Goal: Register for event/course

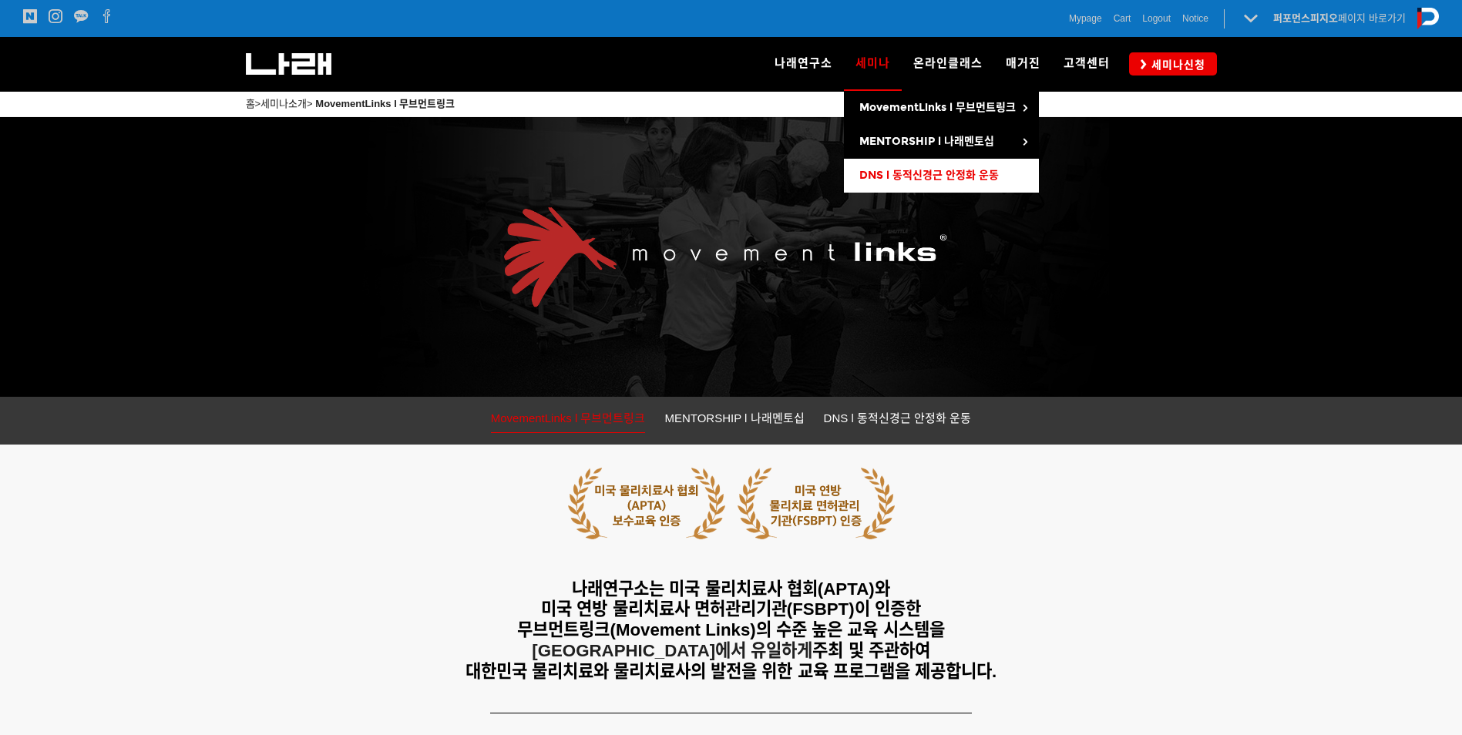
click at [920, 176] on span "DNS l 동적신경근 안정화 운동" at bounding box center [928, 175] width 139 height 13
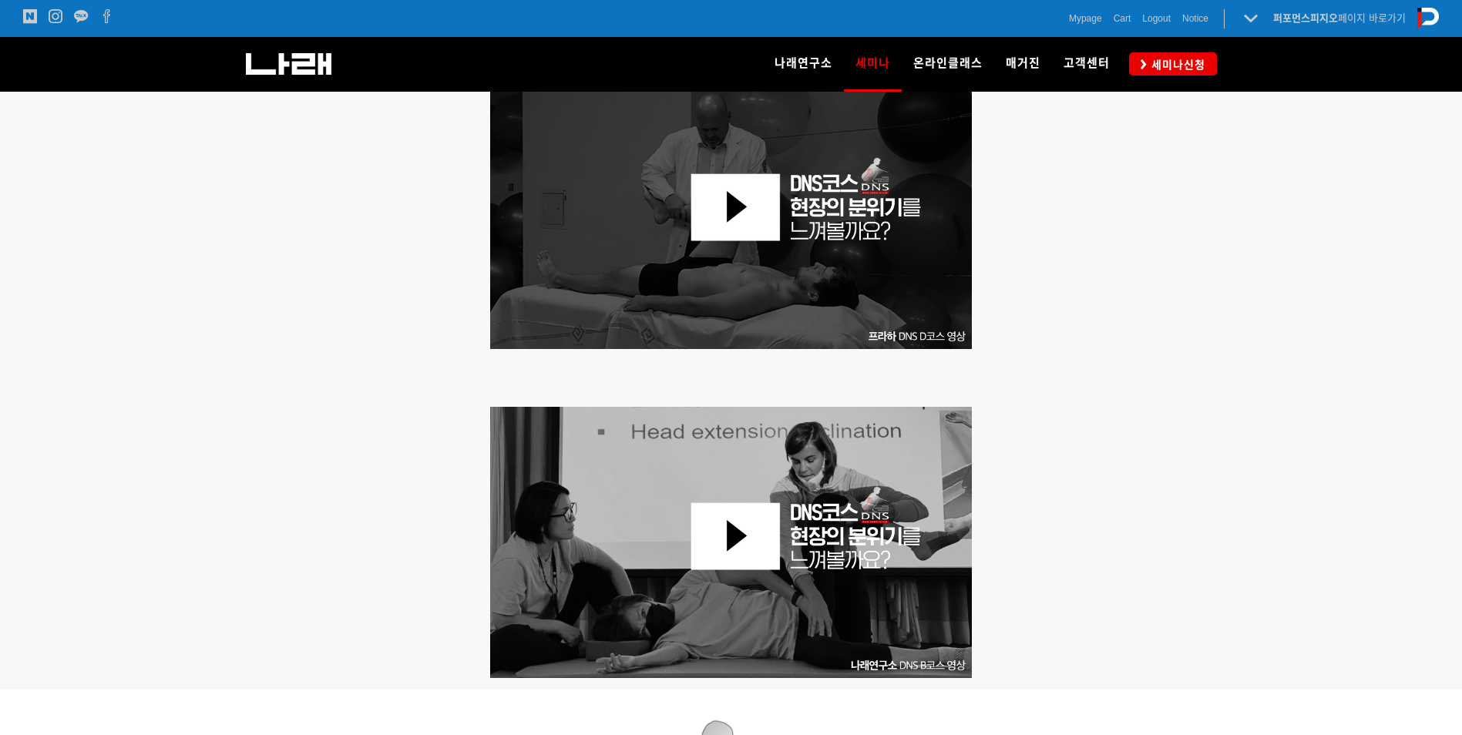
scroll to position [385, 0]
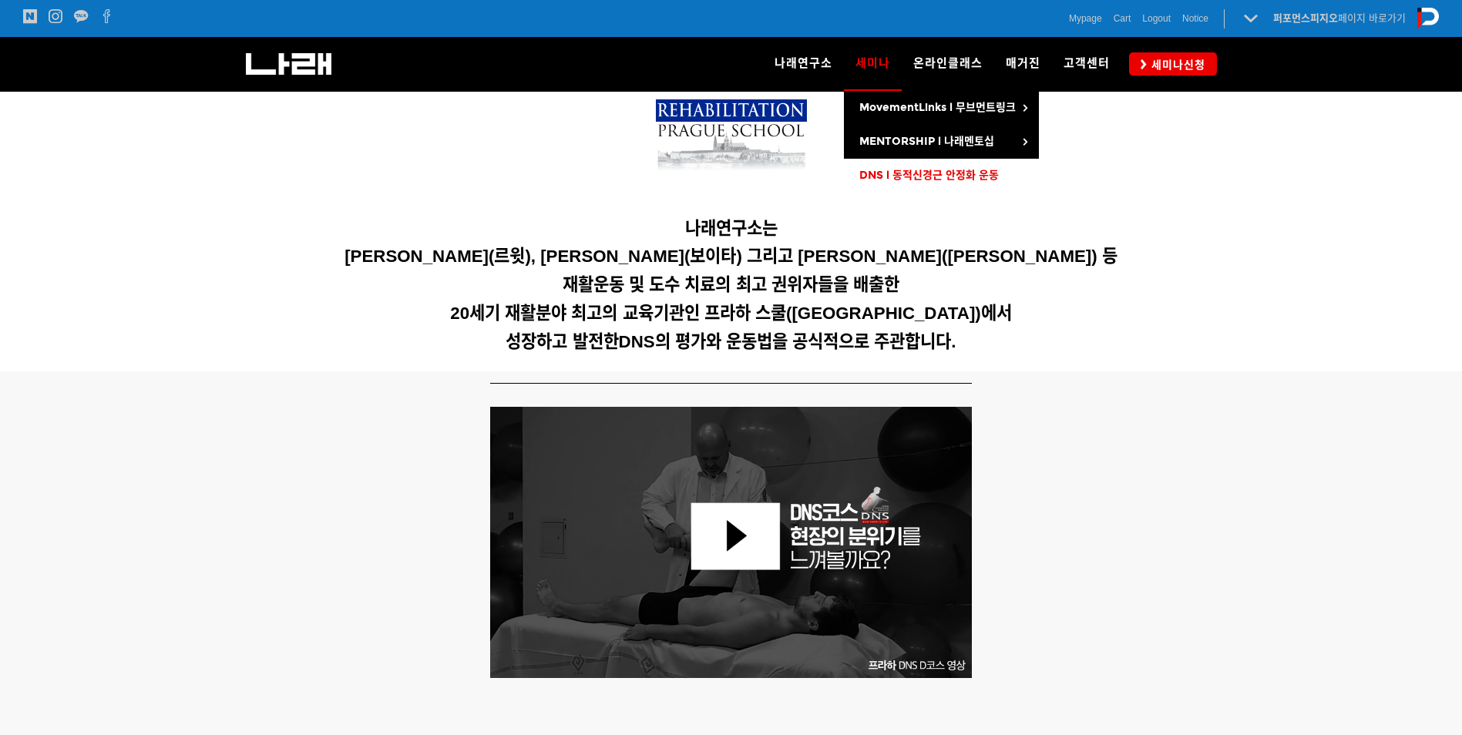
click at [884, 173] on span "DNS l 동적신경근 안정화 운동" at bounding box center [928, 175] width 139 height 13
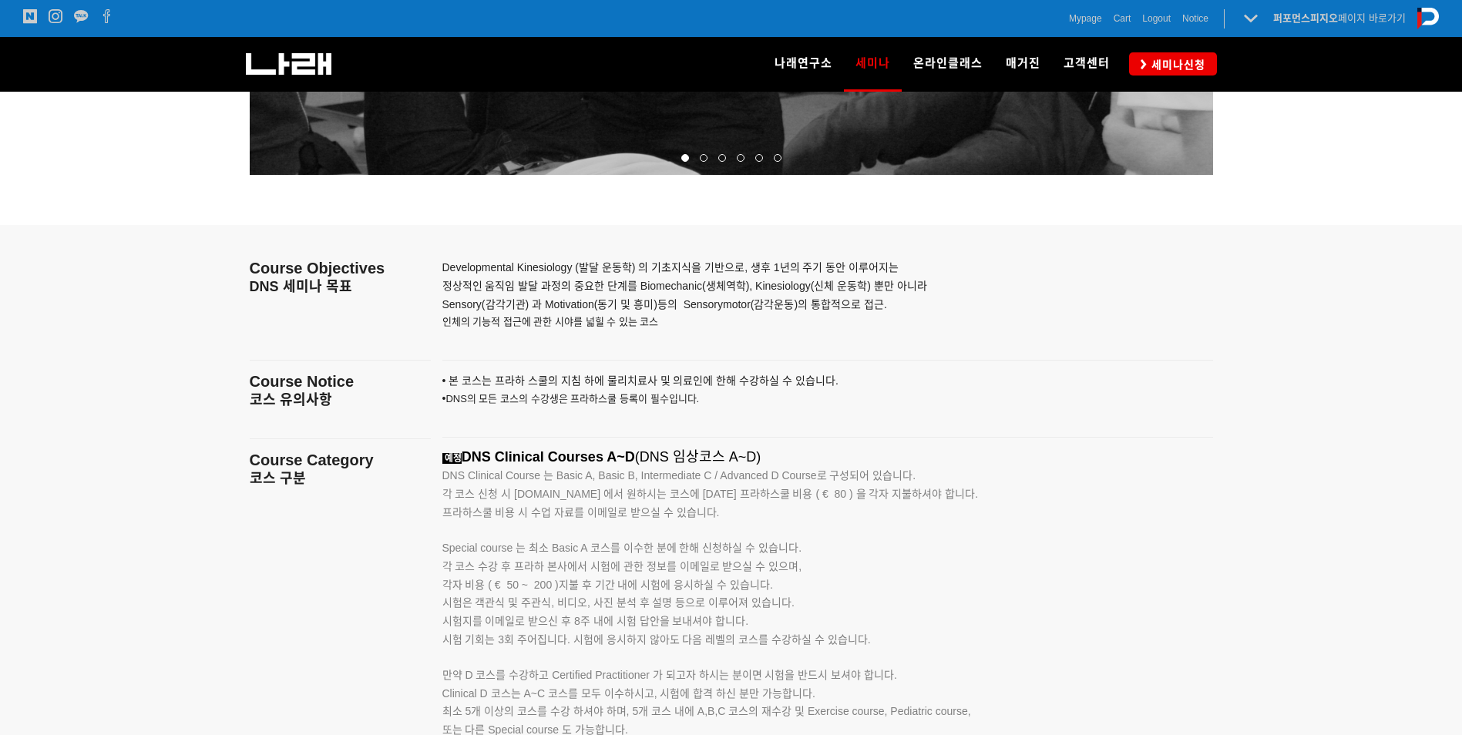
scroll to position [2620, 0]
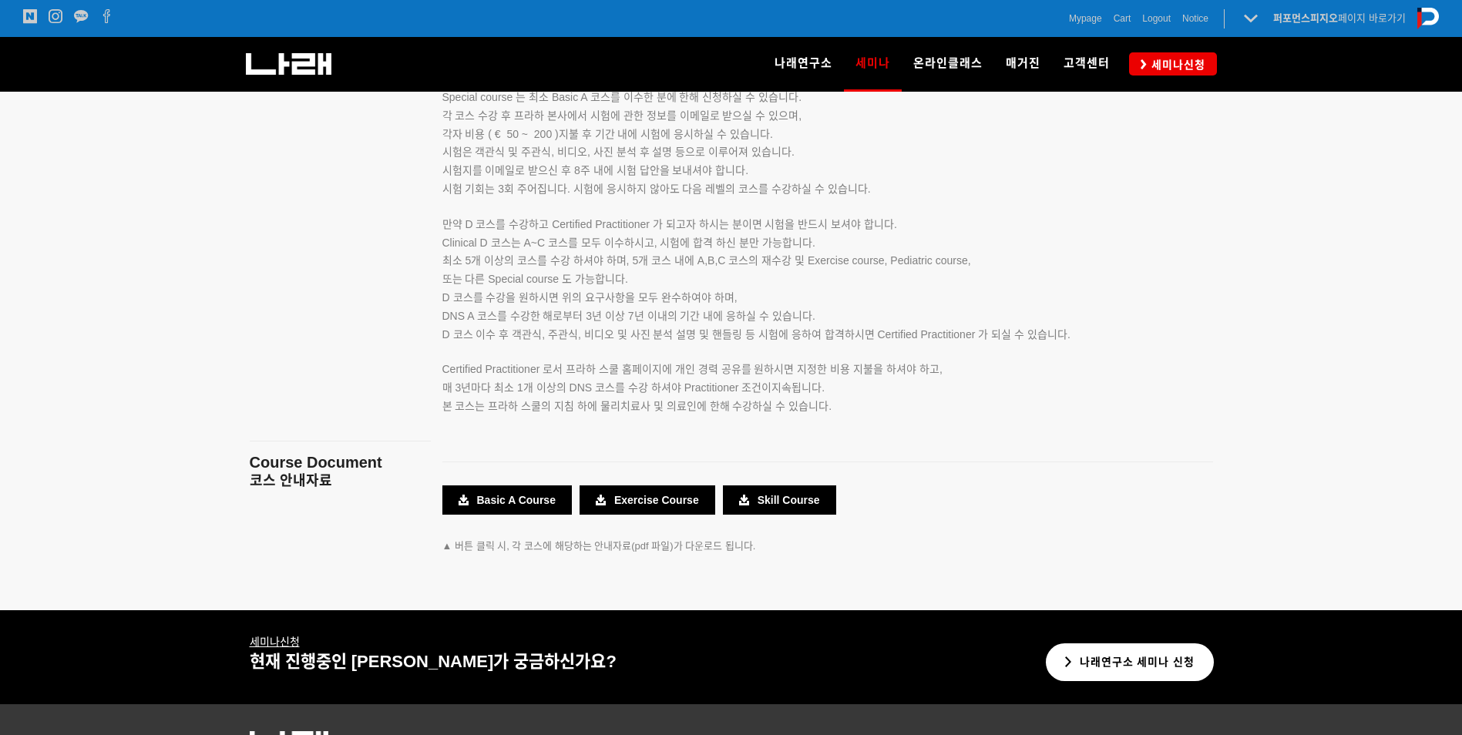
click at [1094, 657] on link "나래연구소 세미나 신청" at bounding box center [1130, 662] width 169 height 38
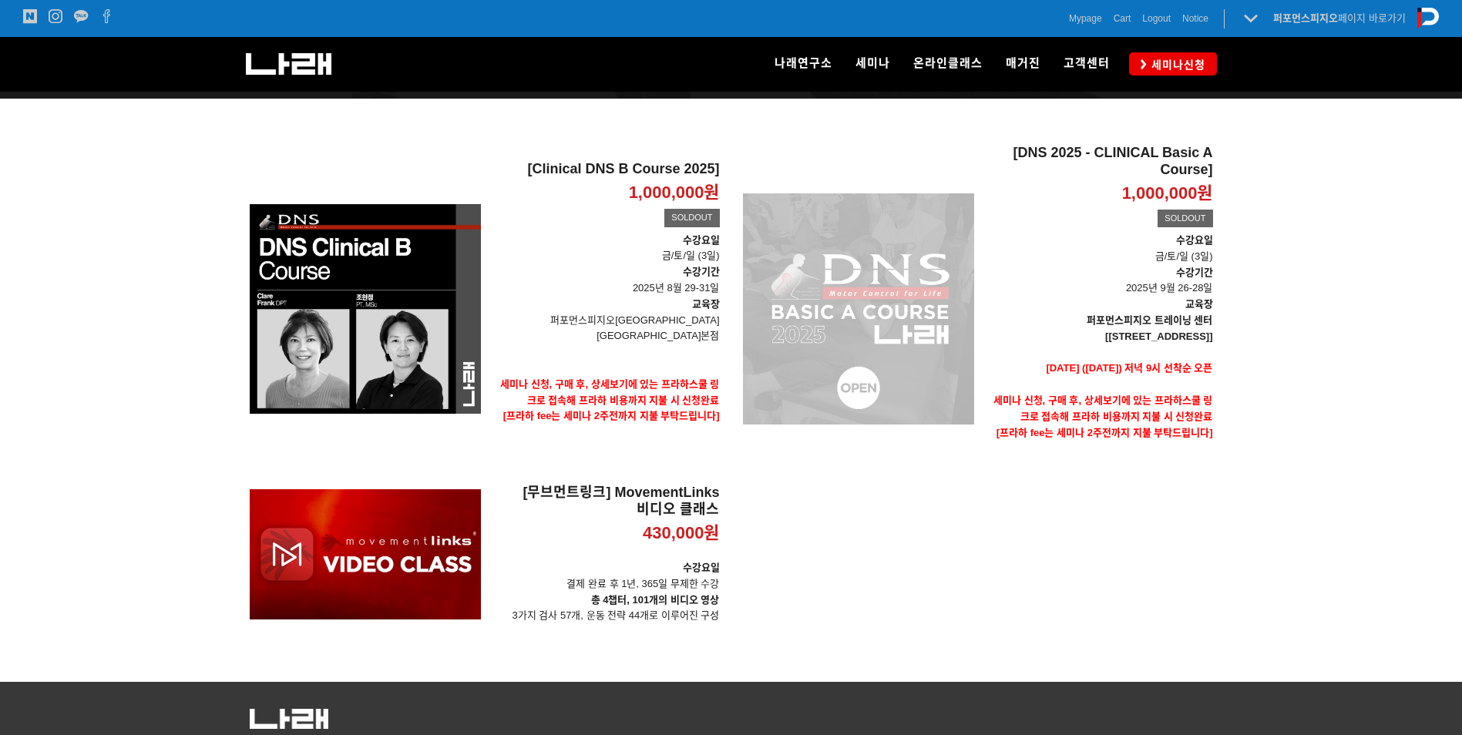
scroll to position [231, 0]
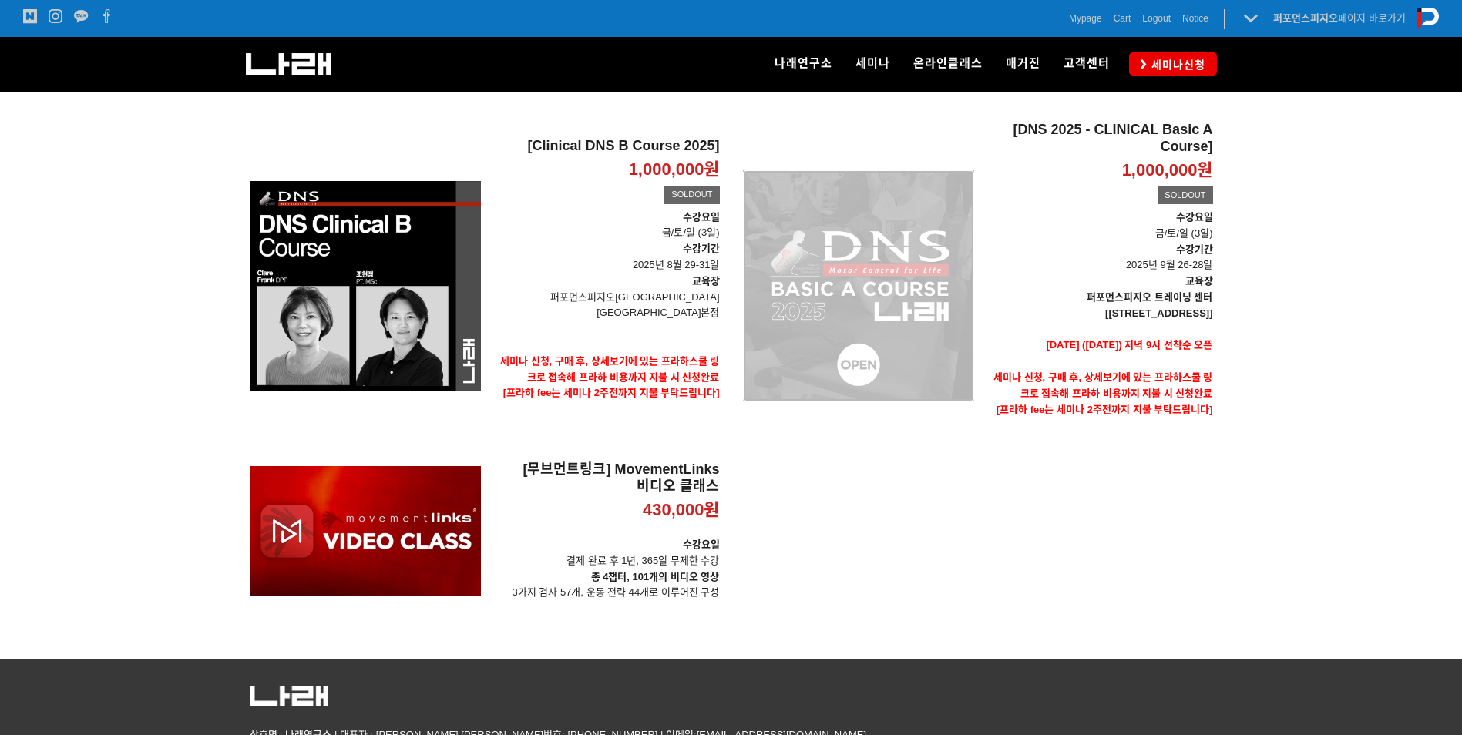
click at [872, 301] on div "[DNS 2025 - CLINICAL Basic A Course] 1,000,000원 TIME SALE SOLDOUT" at bounding box center [858, 286] width 231 height 328
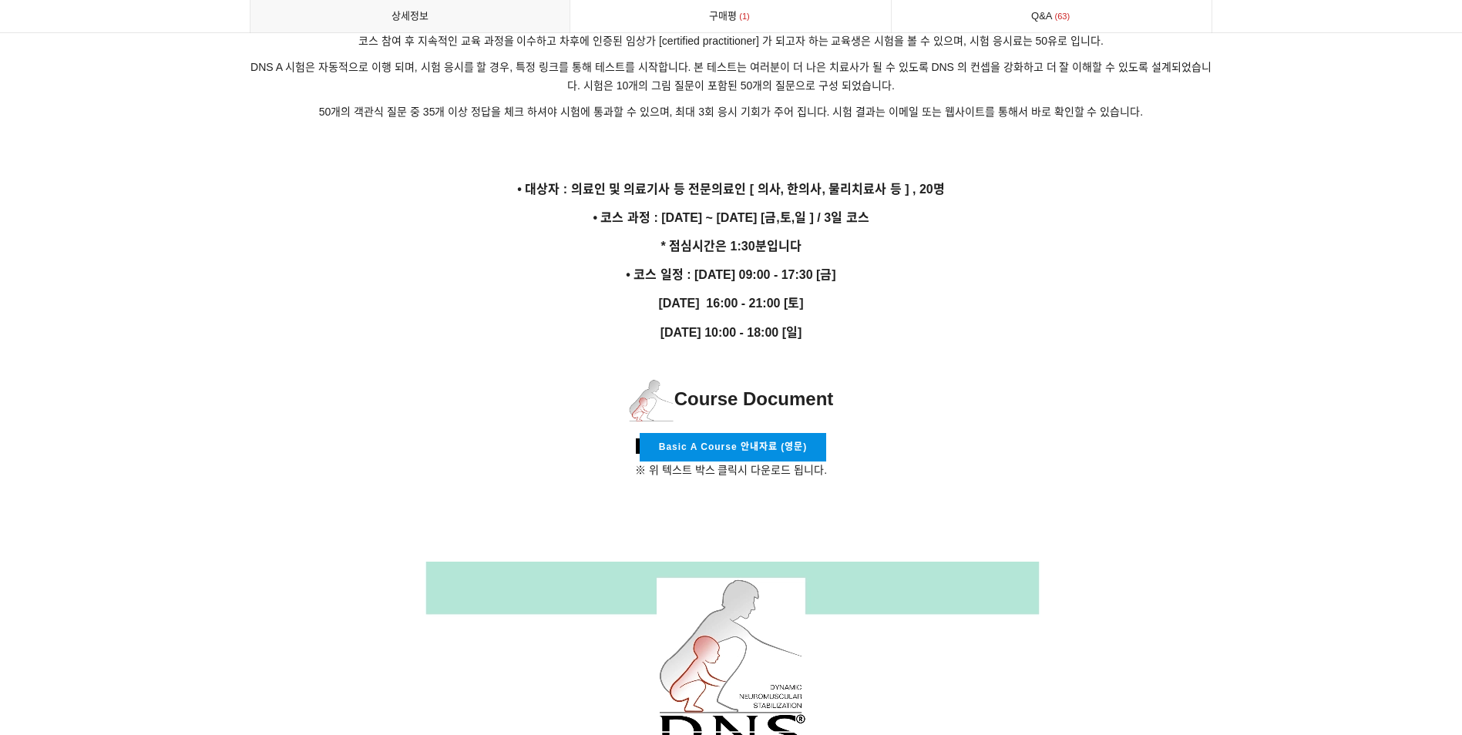
scroll to position [2697, 0]
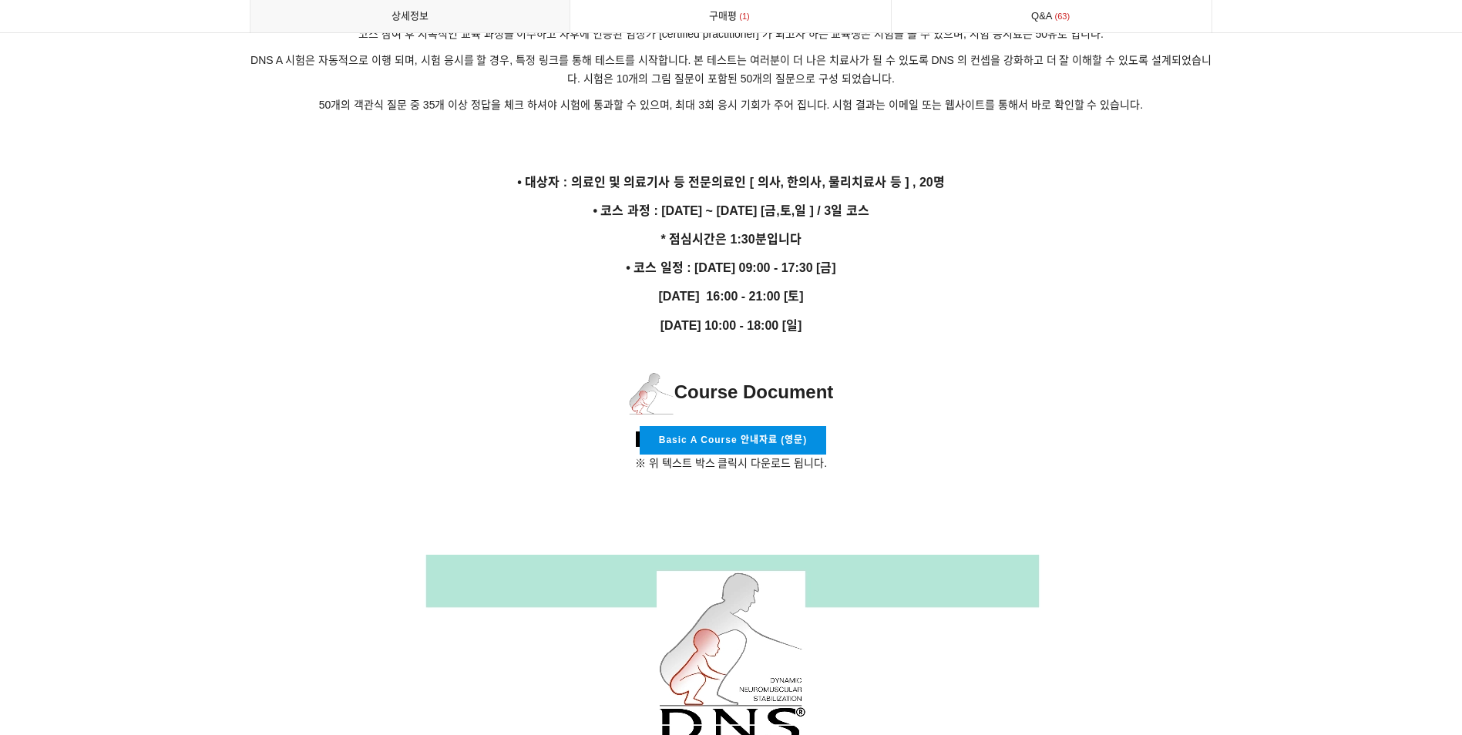
drag, startPoint x: 538, startPoint y: 169, endPoint x: 880, endPoint y: 296, distance: 365.0
drag, startPoint x: 880, startPoint y: 296, endPoint x: 873, endPoint y: 290, distance: 9.3
click at [874, 290] on p "9월 27일 16:00 - 21:00 [토]" at bounding box center [731, 296] width 963 height 21
drag, startPoint x: 860, startPoint y: 276, endPoint x: 587, endPoint y: 253, distance: 273.7
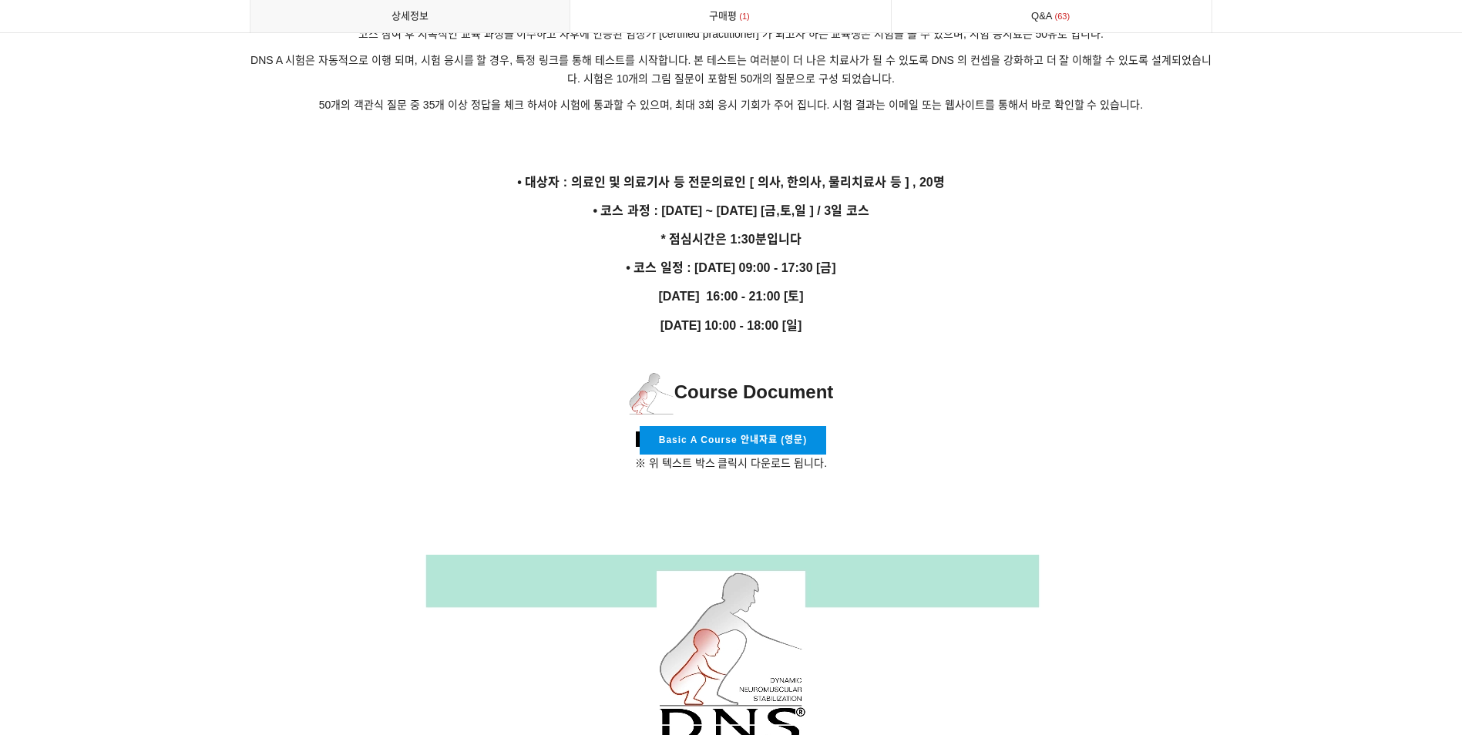
drag, startPoint x: 587, startPoint y: 253, endPoint x: 700, endPoint y: 315, distance: 128.6
click at [700, 319] on strong "9월 28일 10:00 - 18:00 [일]" at bounding box center [731, 325] width 142 height 13
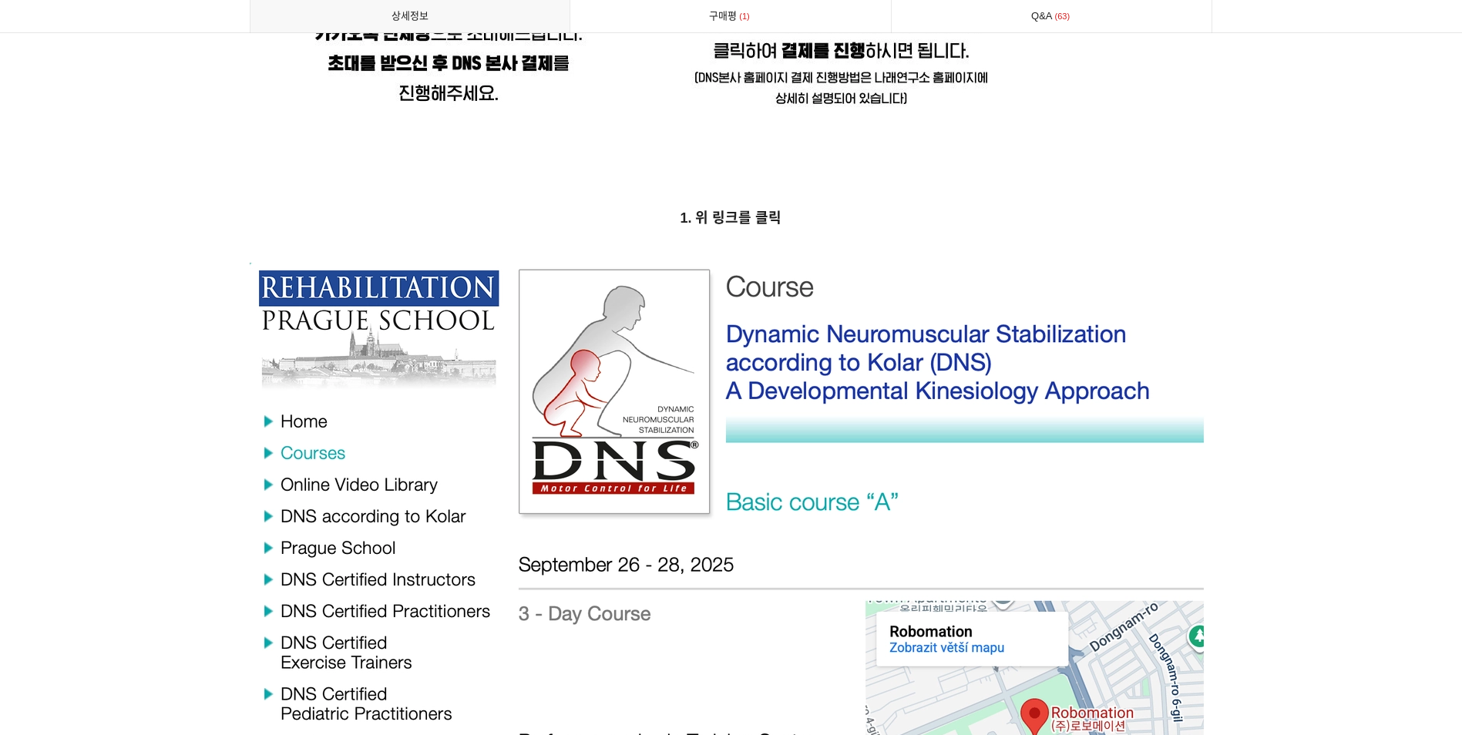
scroll to position [5239, 0]
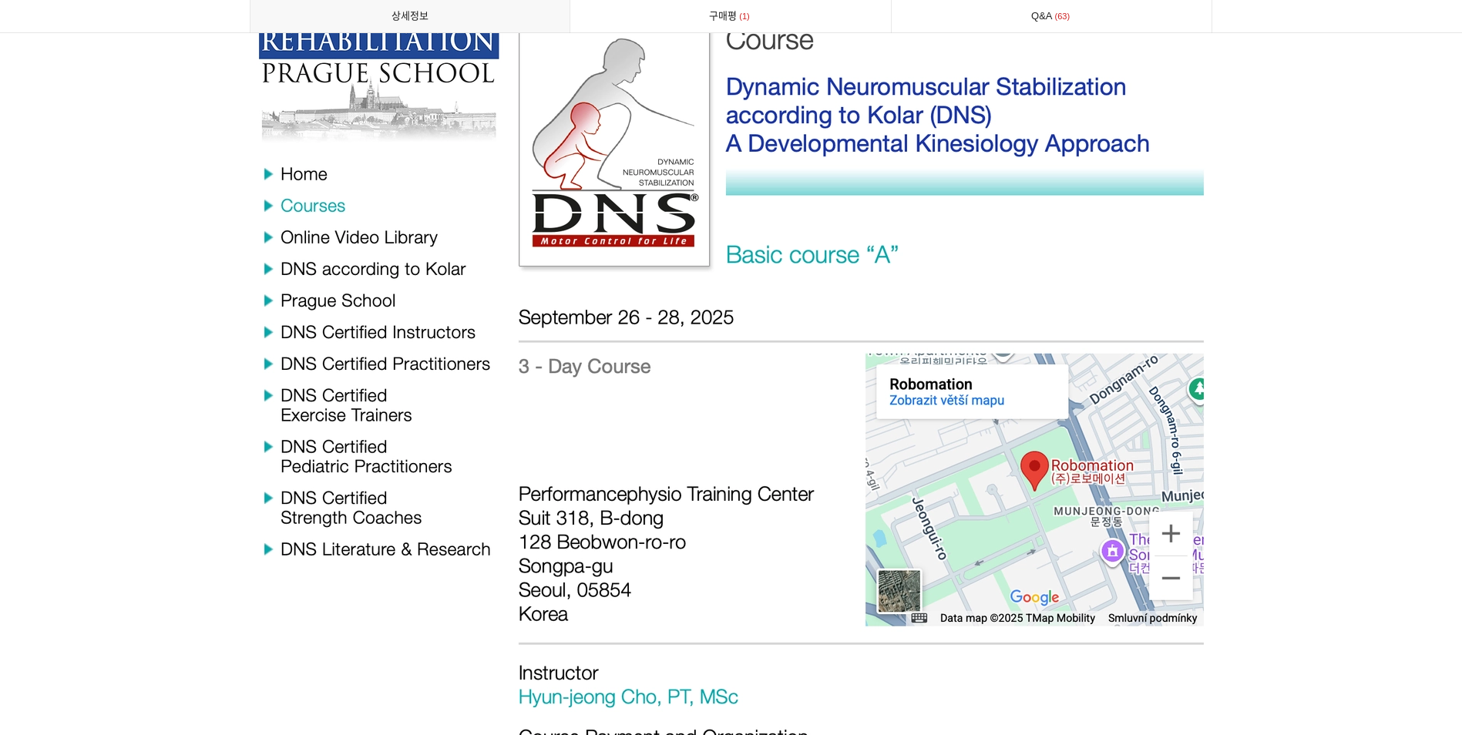
click at [384, 217] on img at bounding box center [731, 408] width 963 height 787
drag, startPoint x: 404, startPoint y: 257, endPoint x: 405, endPoint y: 272, distance: 14.7
click at [404, 260] on img at bounding box center [731, 408] width 963 height 787
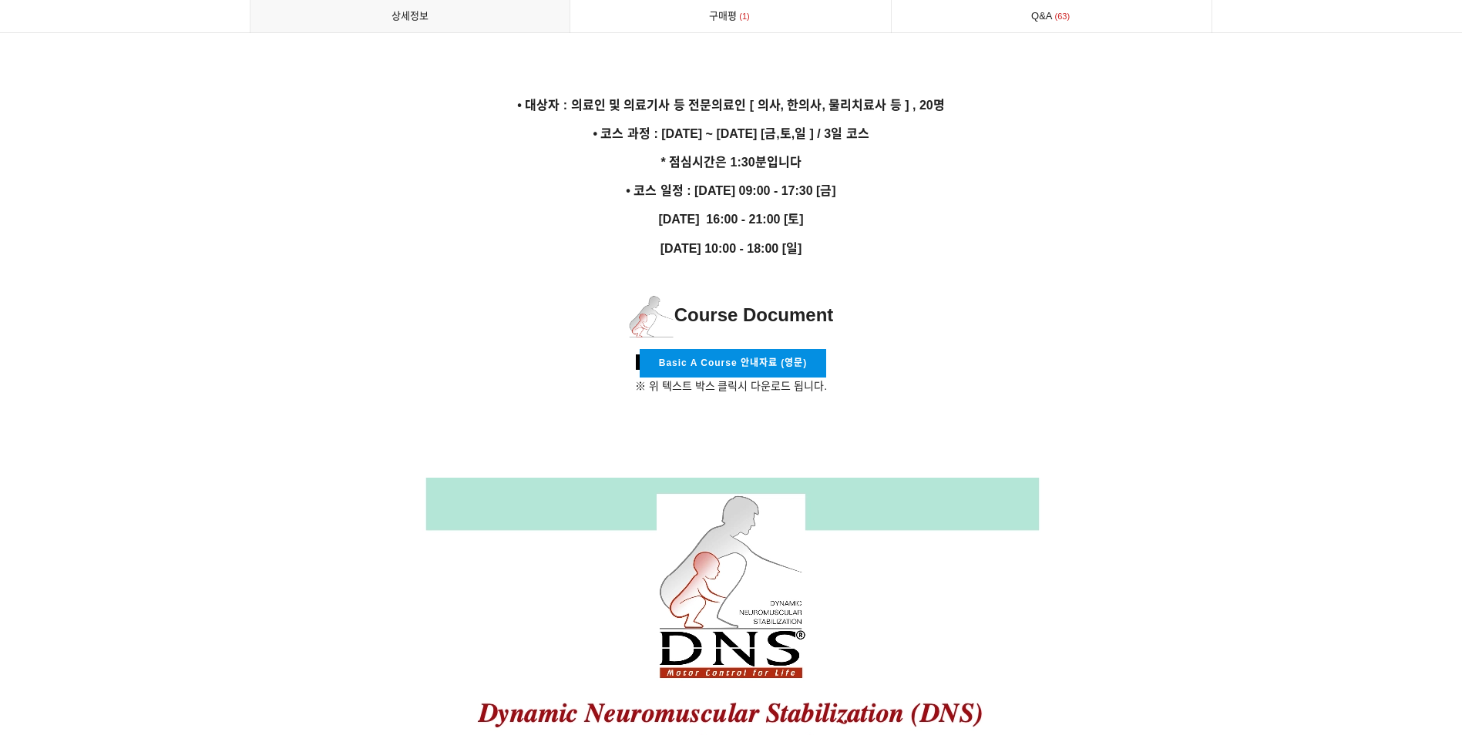
scroll to position [0, 0]
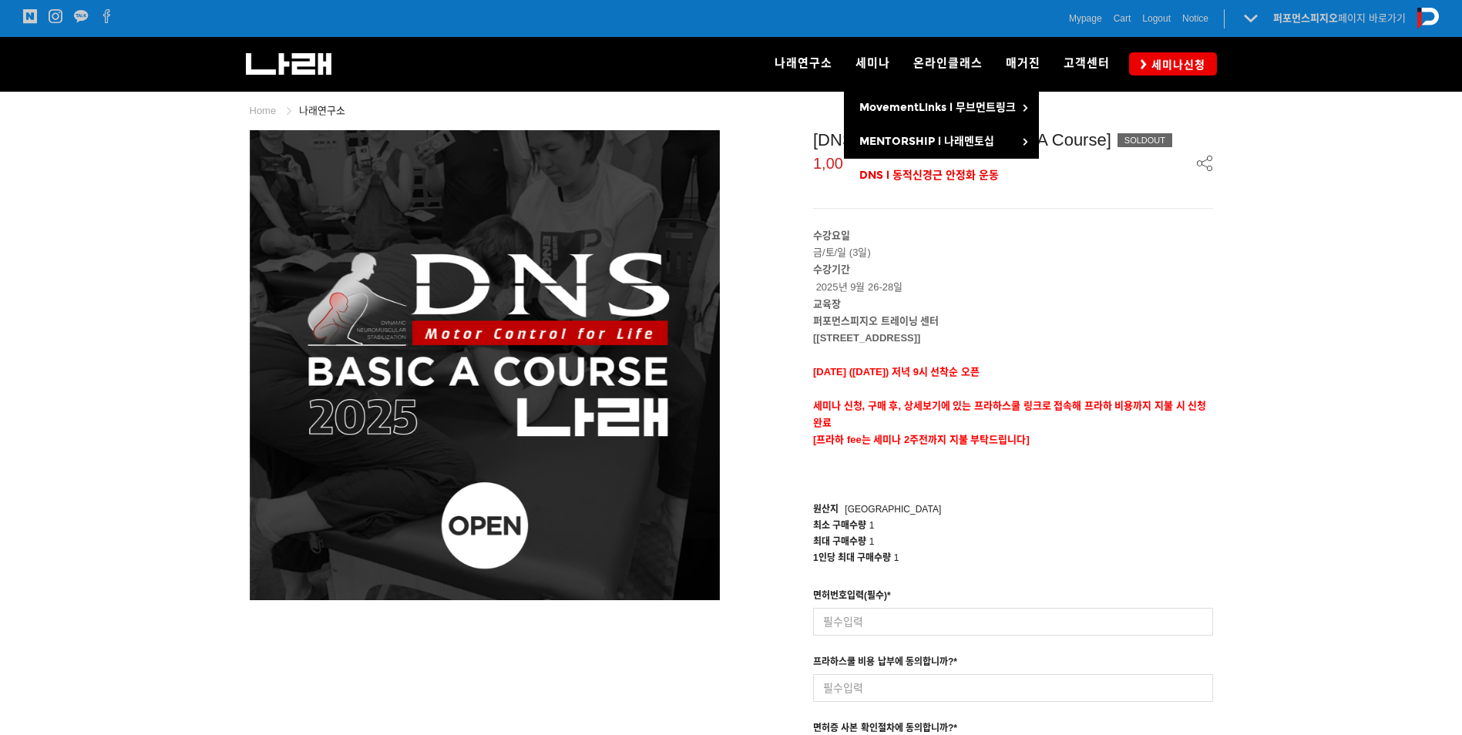
click at [913, 174] on span "DNS l 동적신경근 안정화 운동" at bounding box center [928, 175] width 139 height 13
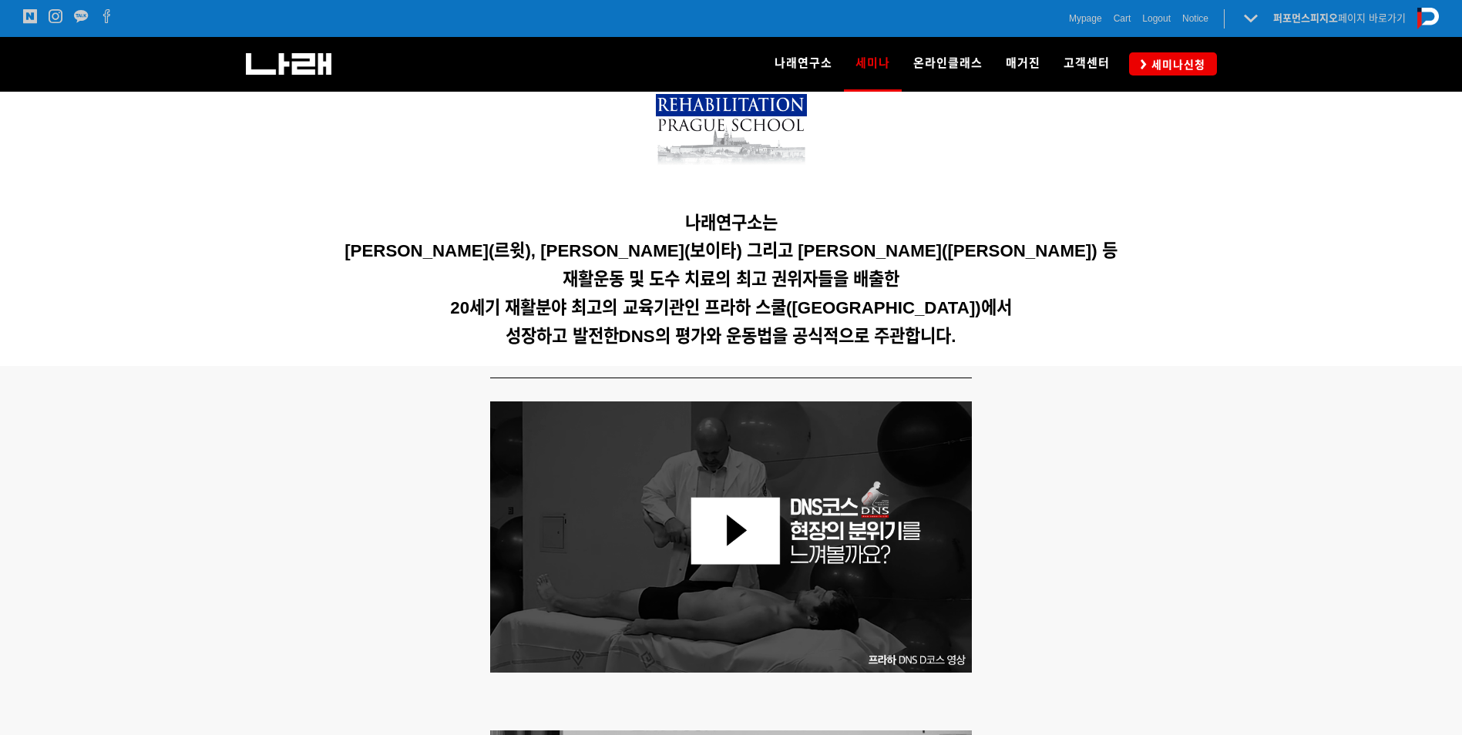
scroll to position [385, 0]
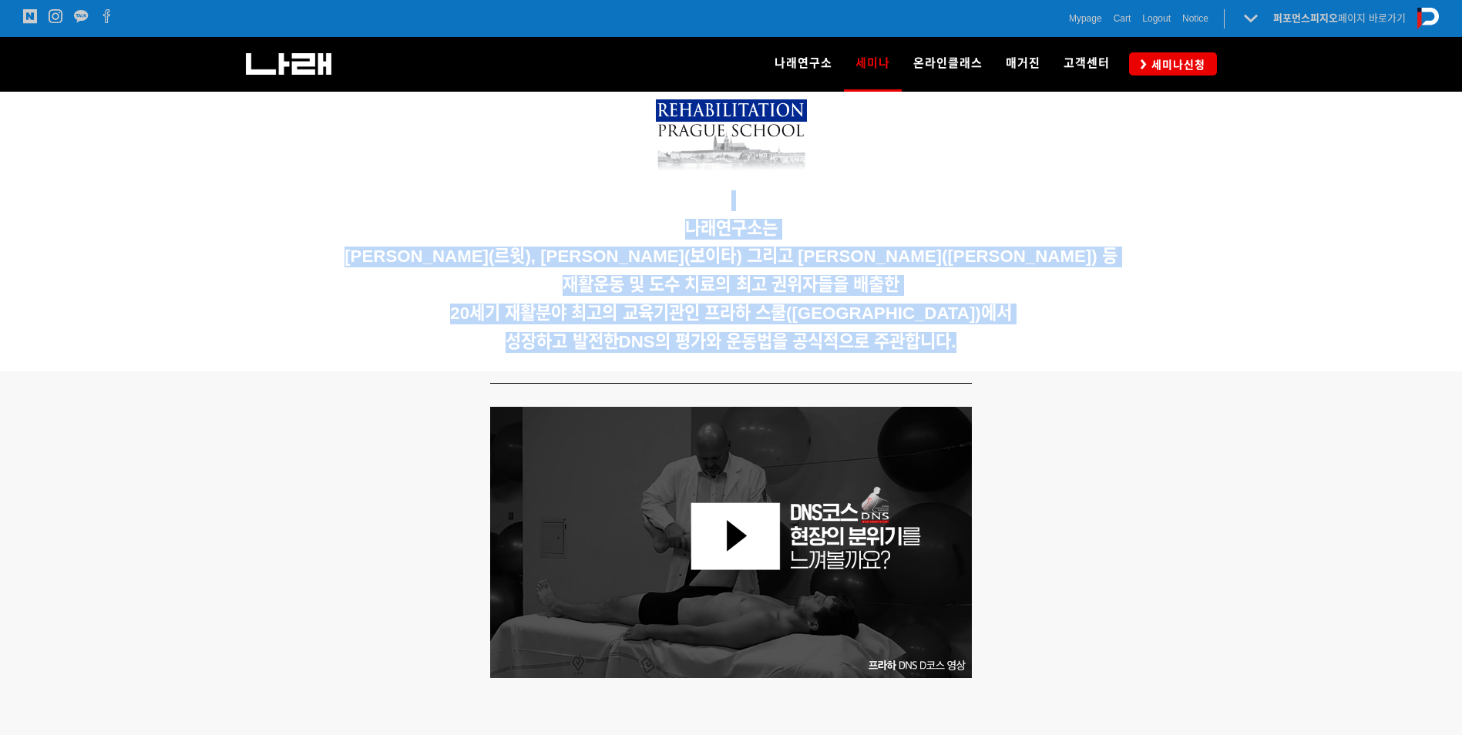
drag, startPoint x: 599, startPoint y: 210, endPoint x: 1106, endPoint y: 342, distance: 524.0
click at [1106, 342] on div "나래연구소는 [PERSON_NAME](르윗), [PERSON_NAME](보이타) 그리고 [PERSON_NAME]([PERSON_NAME]) 등…" at bounding box center [731, 216] width 963 height 290
click at [1106, 342] on h5 "성장하고 발전한 DNS의 평가와 운동법을 공식적으로 주관합니다." at bounding box center [731, 342] width 963 height 21
drag, startPoint x: 463, startPoint y: 257, endPoint x: 965, endPoint y: 335, distance: 507.7
click at [965, 335] on div "나래연구소는 Karel Lewit(르윗), Vaclav Vojta(보이타) 그리고 Vladimir Jandar(얀다) 등 재활운동 및 도수 치…" at bounding box center [731, 216] width 963 height 290
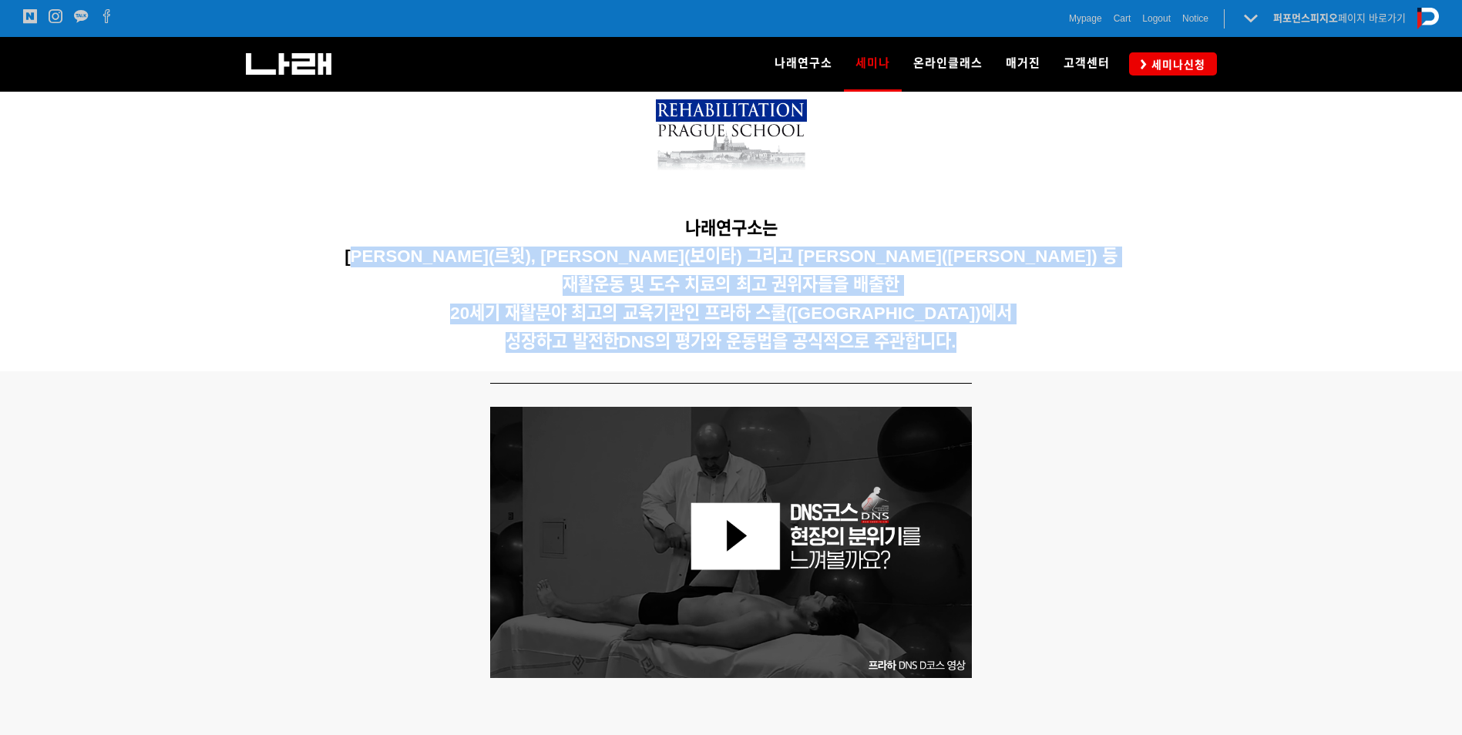
click at [966, 335] on h5 "성장하고 발전한 DNS의 평가와 운동법을 공식적으로 주관합니다." at bounding box center [731, 342] width 963 height 21
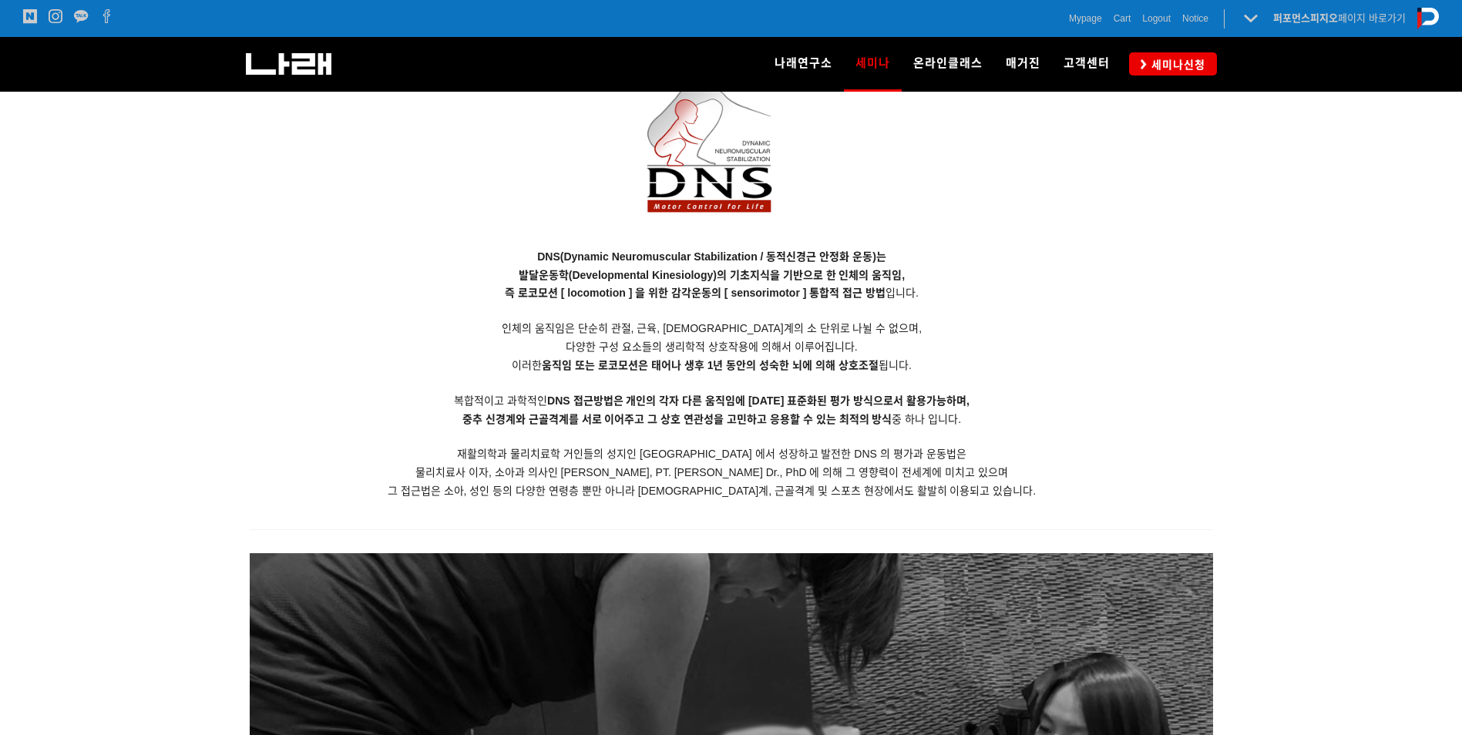
scroll to position [1387, 0]
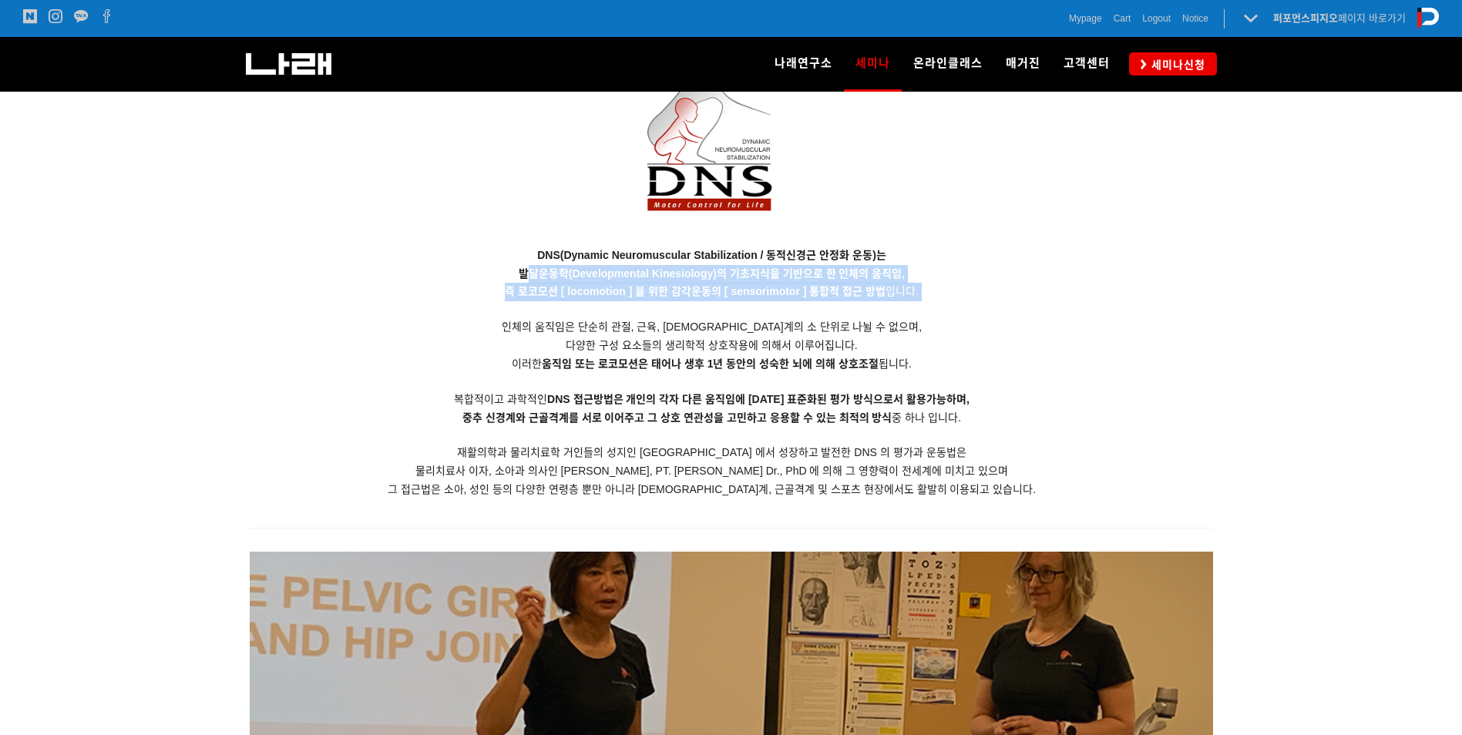
drag, startPoint x: 531, startPoint y: 268, endPoint x: 892, endPoint y: 314, distance: 364.2
click at [892, 314] on p "DNS(Dynamic Neuromuscular Stabilization / 동적신경근 안정화 운동)는 발달운동학(Developmental Ki…" at bounding box center [712, 373] width 925 height 253
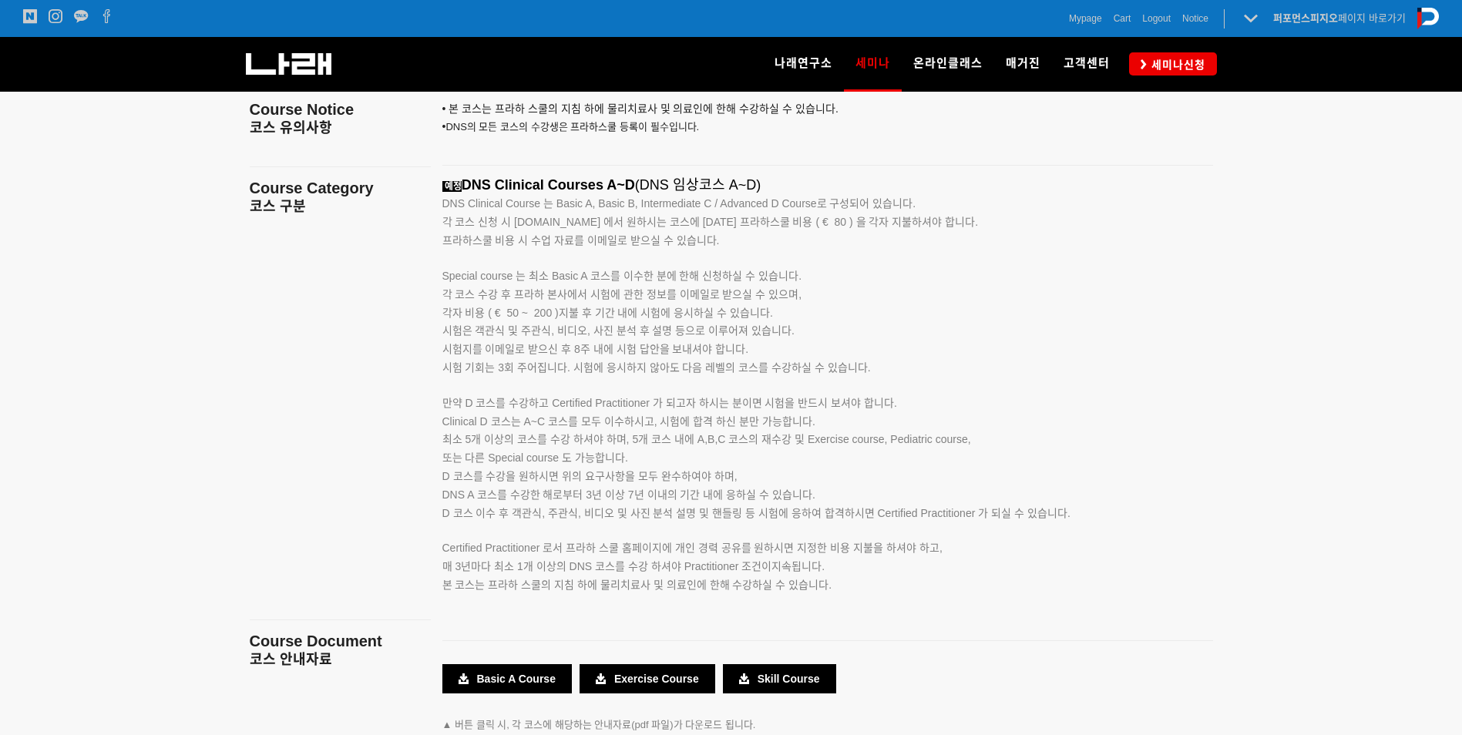
scroll to position [2364, 0]
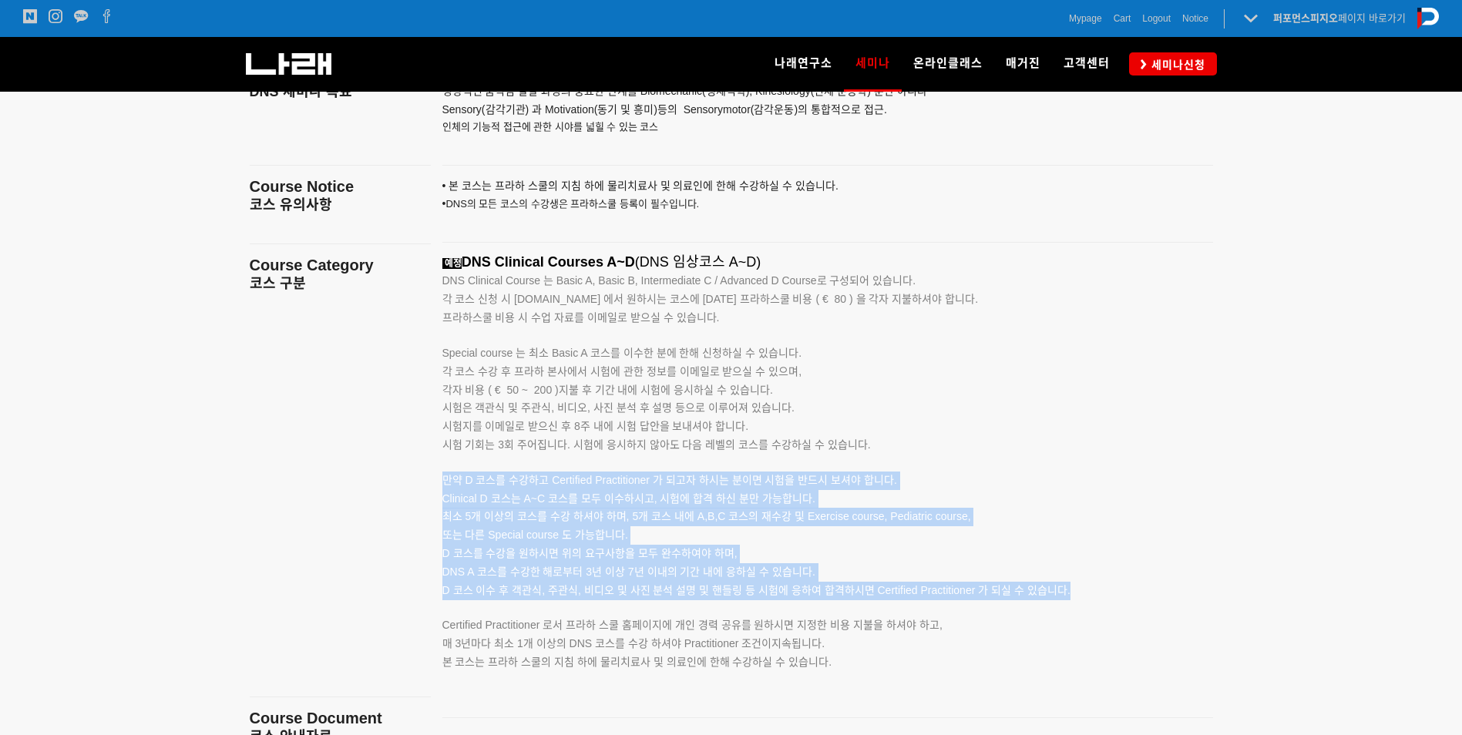
drag, startPoint x: 446, startPoint y: 486, endPoint x: 1049, endPoint y: 605, distance: 614.1
click at [1049, 605] on div "예정 DNS Clinical Courses A~D (DNS 임상코스 A~D) DNS Clinical Course 는 Basic A, Basic…" at bounding box center [808, 480] width 732 height 452
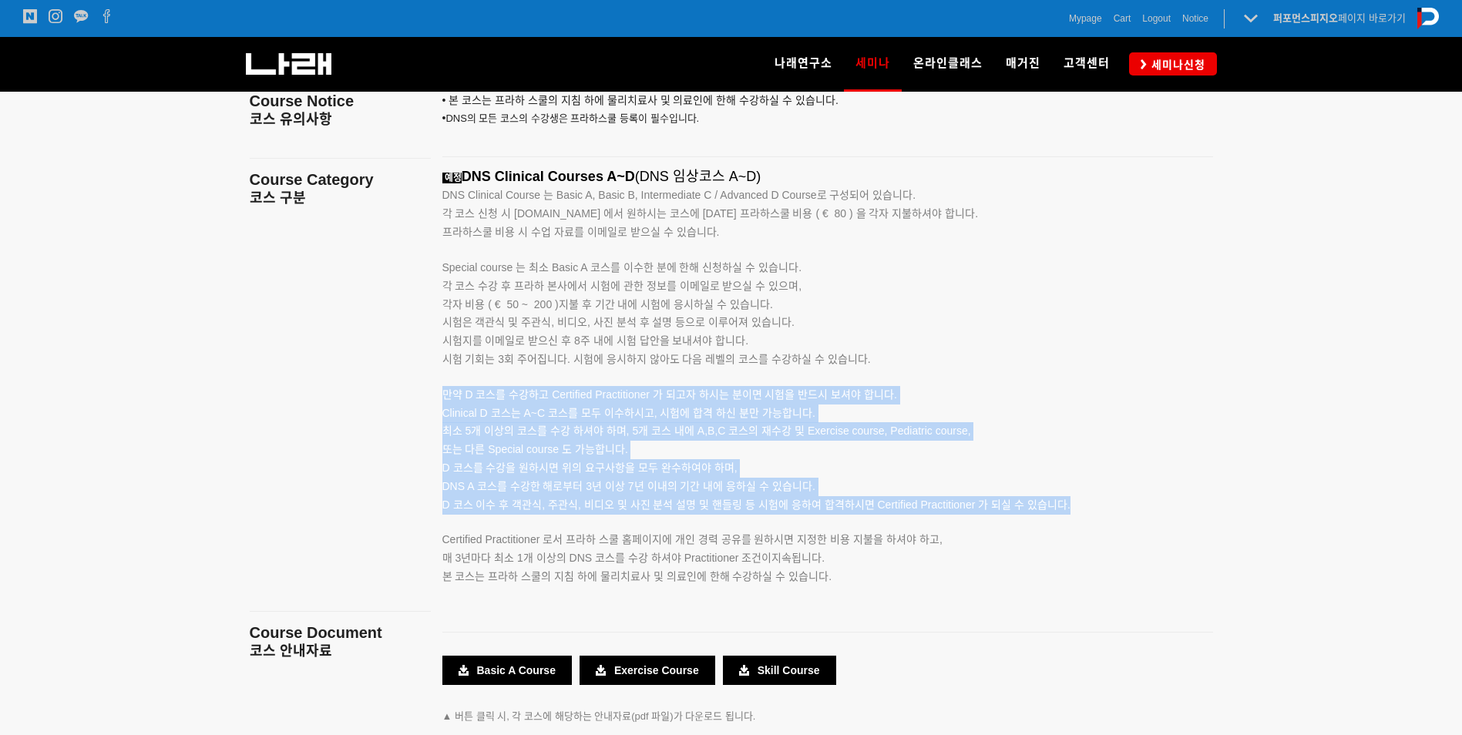
scroll to position [2518, 0]
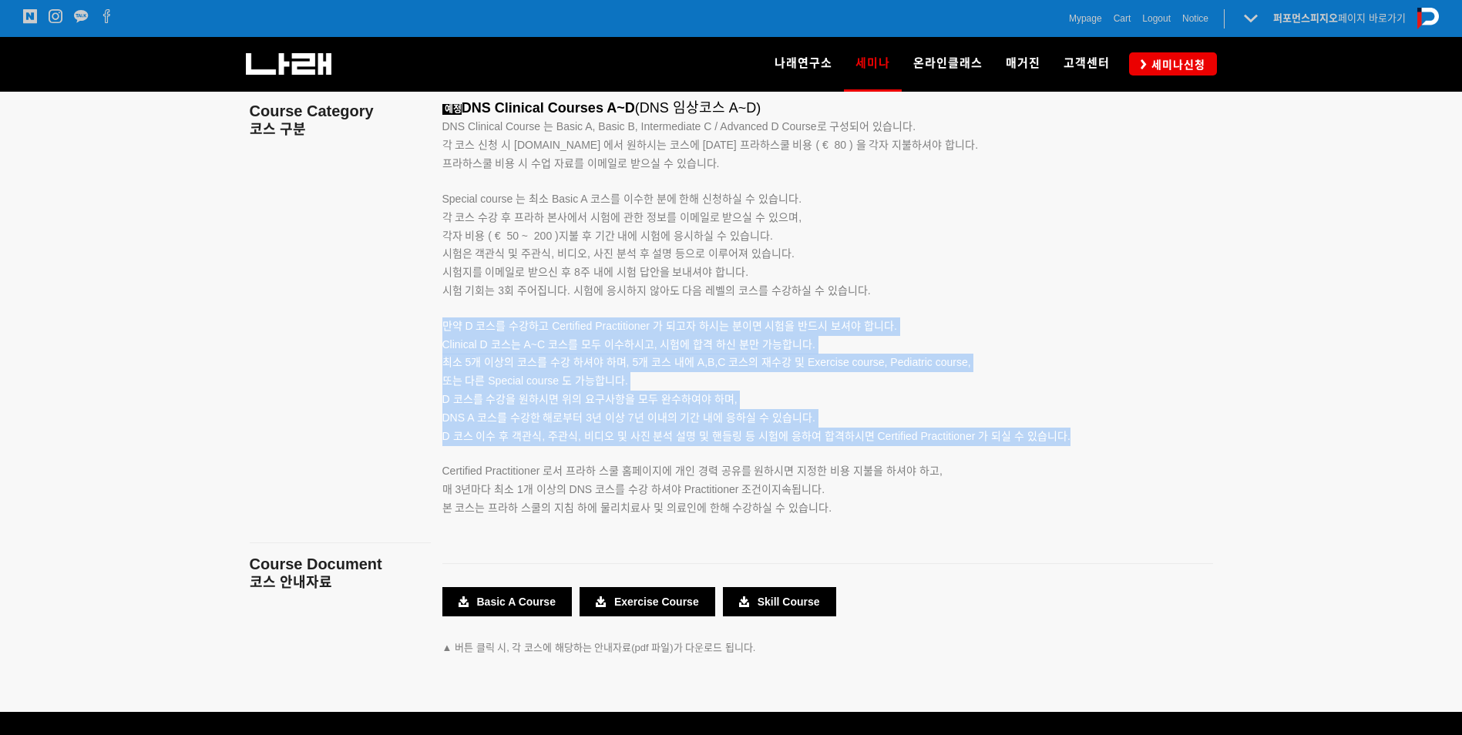
drag, startPoint x: 710, startPoint y: 471, endPoint x: 979, endPoint y: 485, distance: 269.3
click at [979, 485] on p "Certified Practitioner 로서 프라하 스쿨 홈페이지에 개인 경력 공유를 원하시면 지정한 비용 지불을 하셔야 하고, 매 3년마다…" at bounding box center [808, 472] width 732 height 54
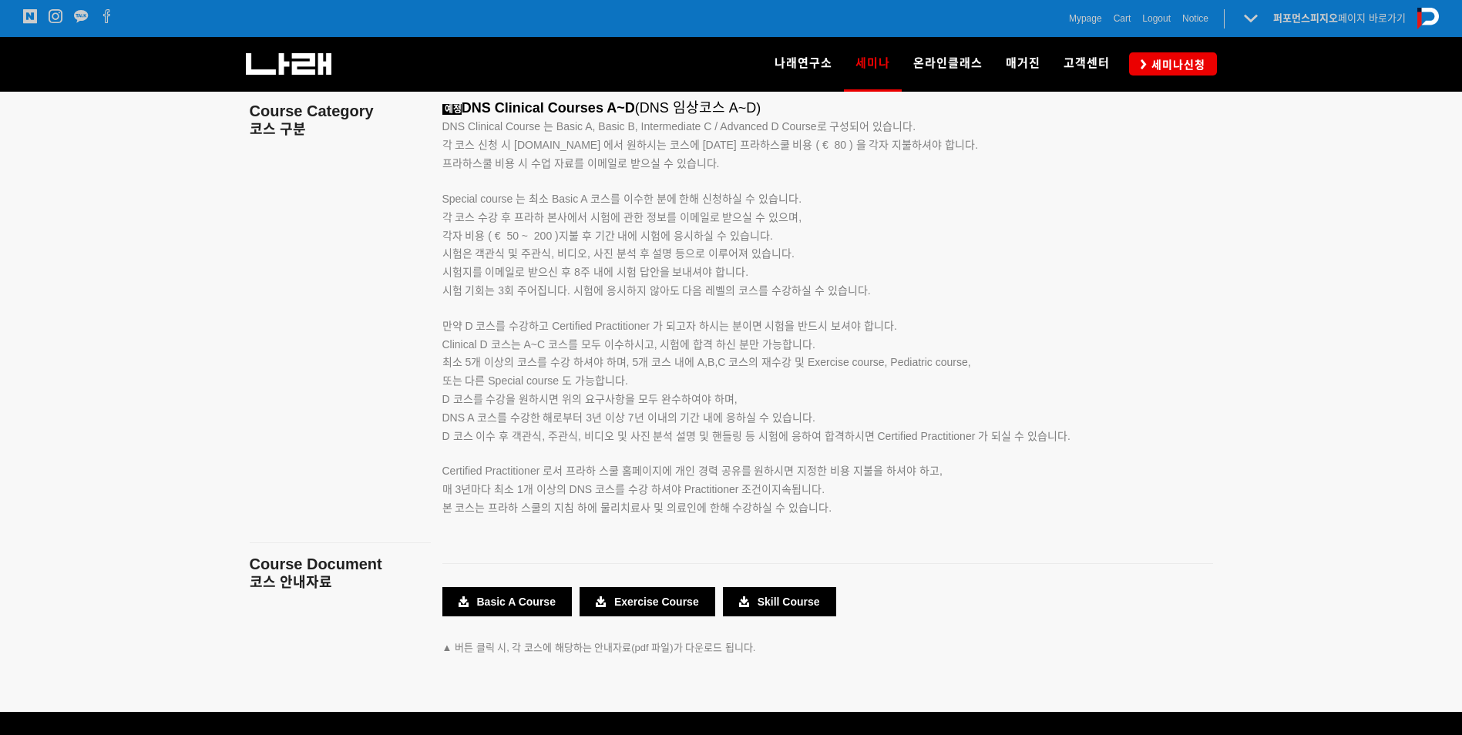
click at [826, 547] on p at bounding box center [808, 543] width 732 height 17
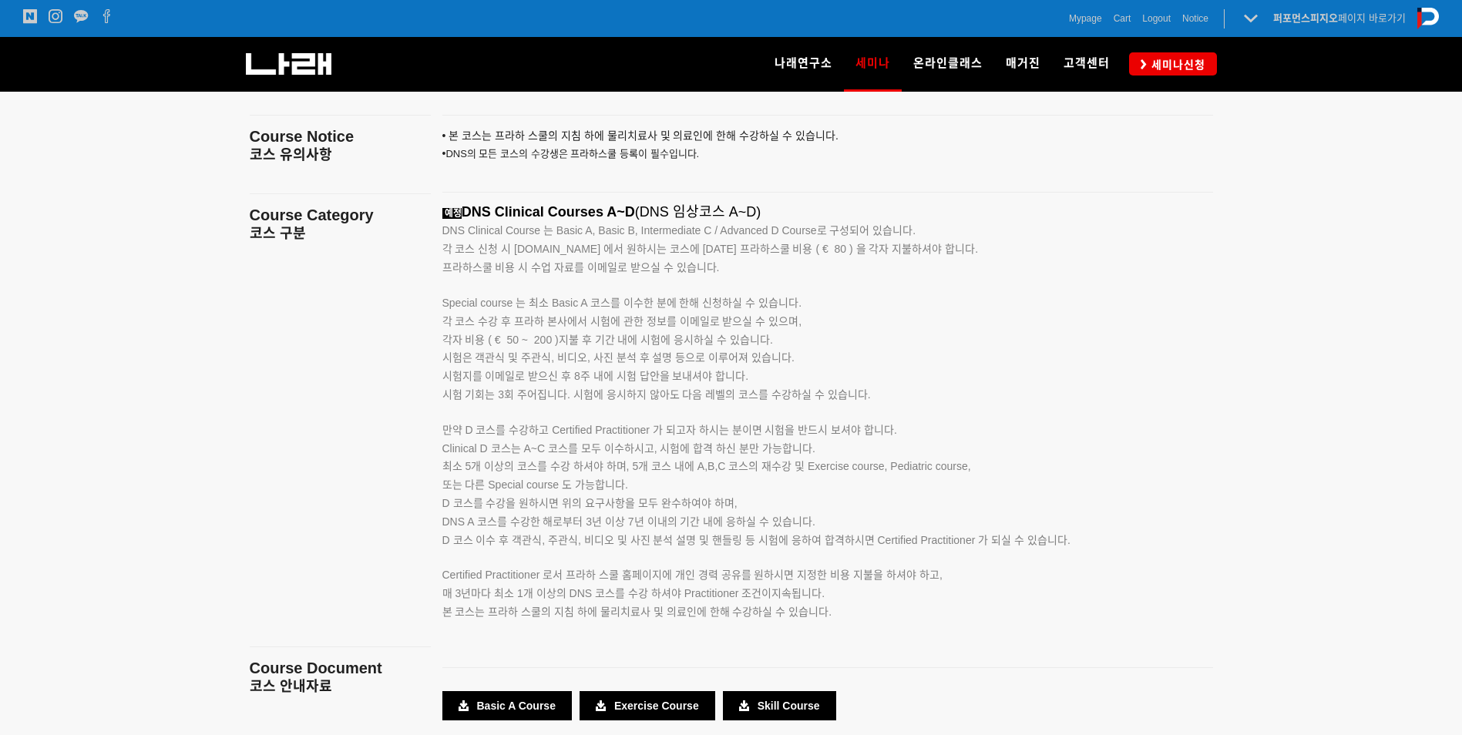
scroll to position [2441, 0]
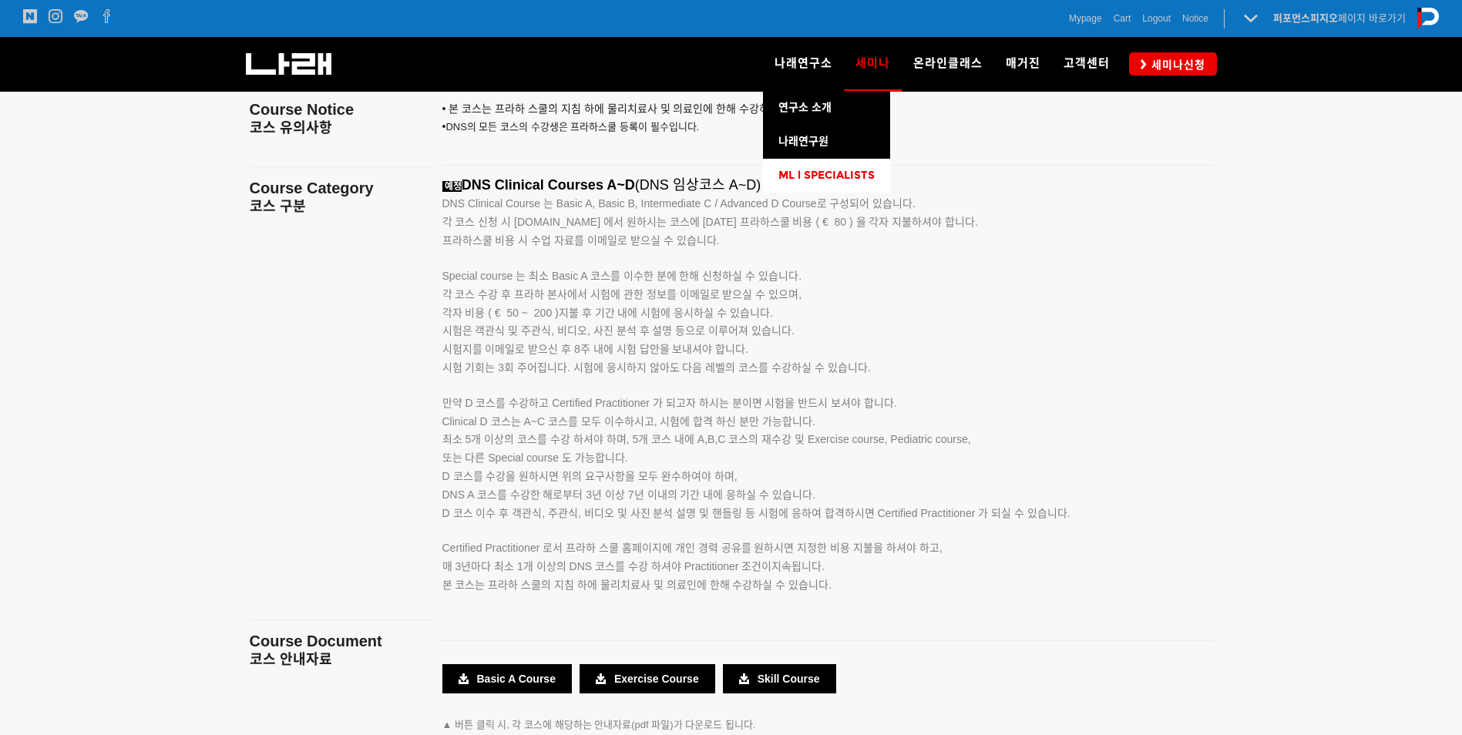
click at [831, 174] on span "ML l SPECIALISTS" at bounding box center [826, 175] width 96 height 13
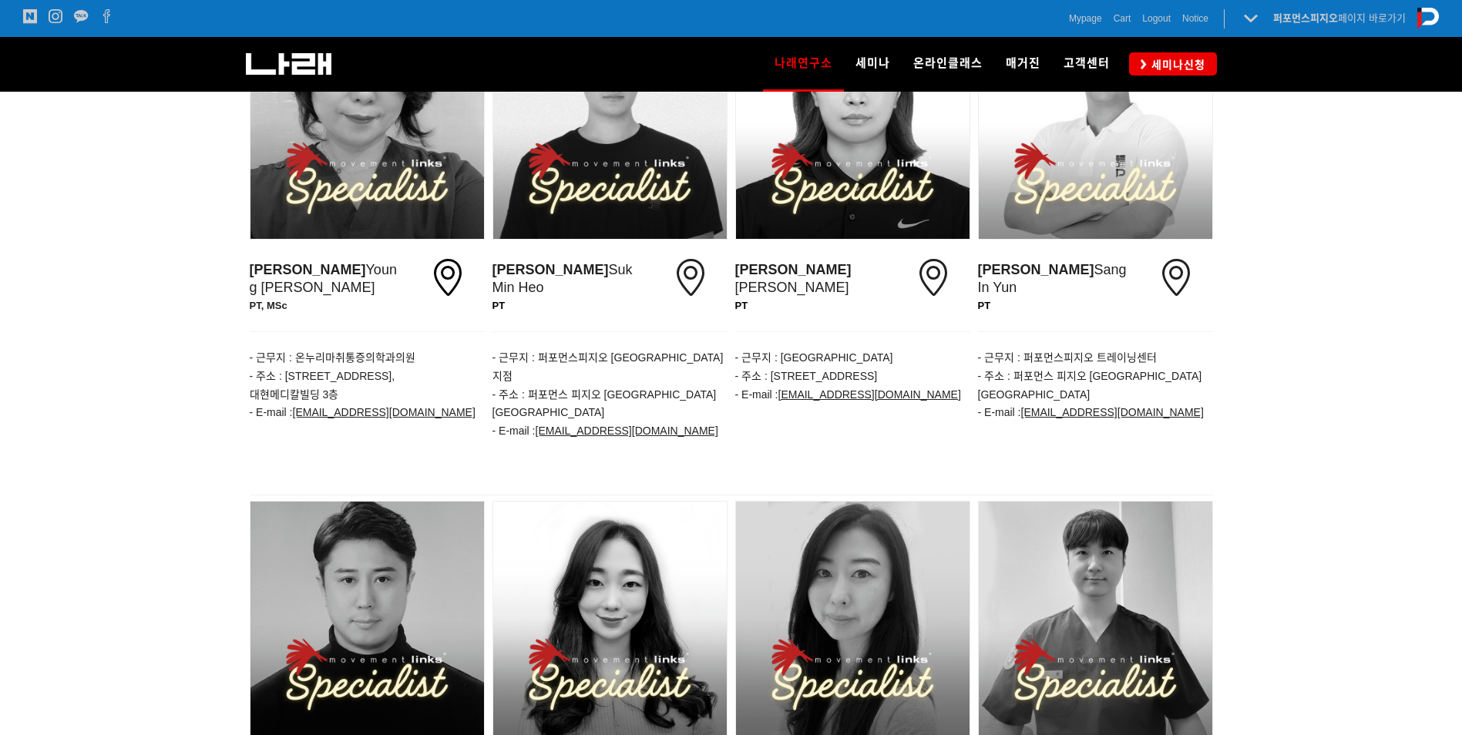
scroll to position [1464, 0]
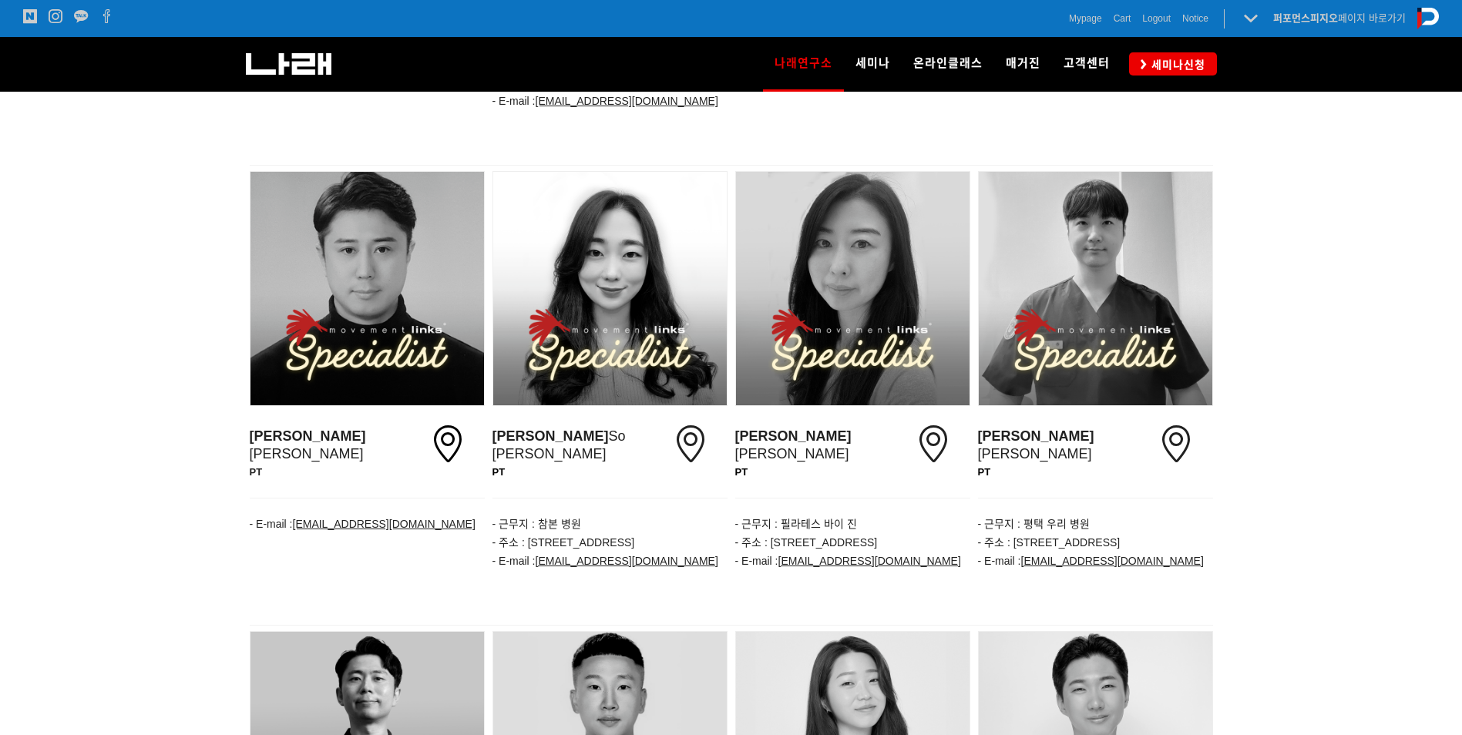
click at [1146, 287] on div at bounding box center [1095, 288] width 233 height 233
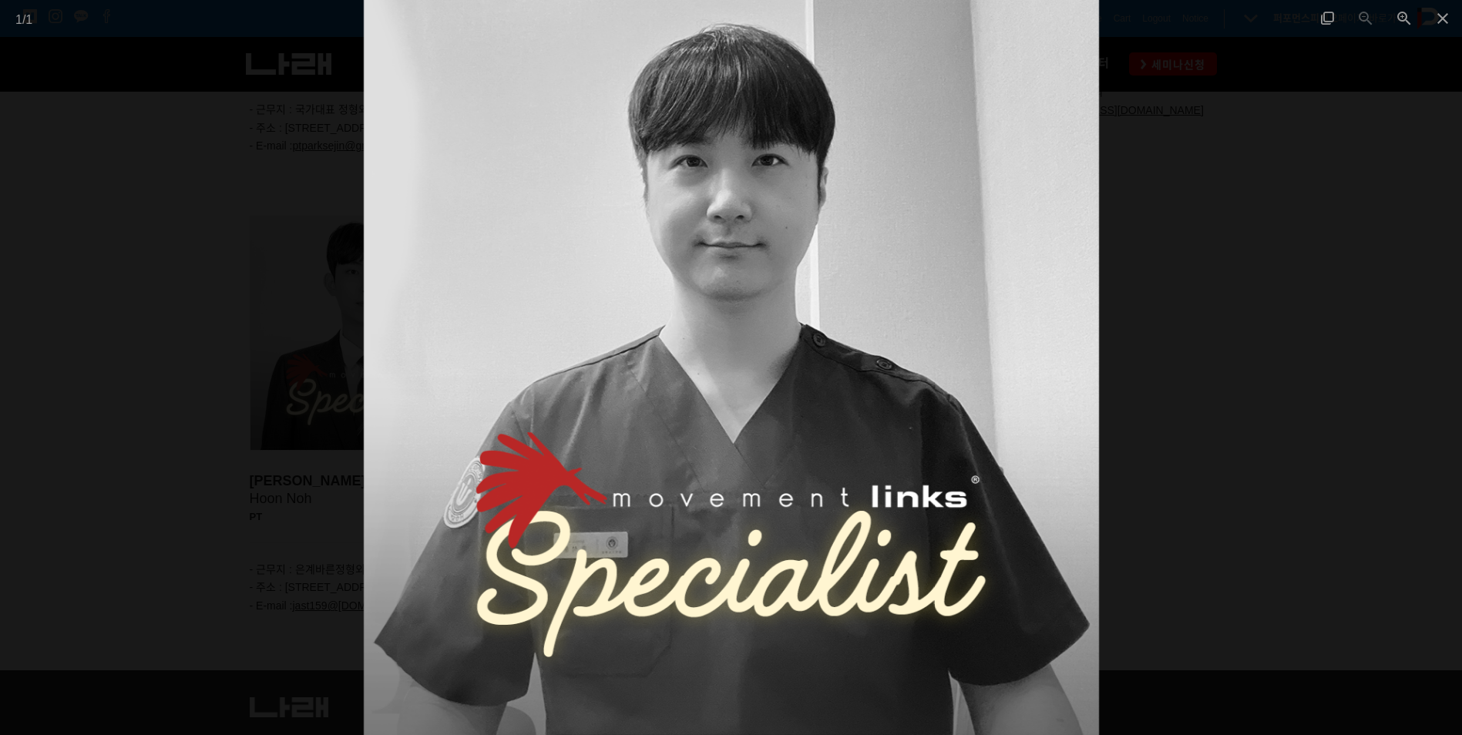
scroll to position [2345, 0]
click at [1441, 20] on span at bounding box center [1442, 18] width 39 height 36
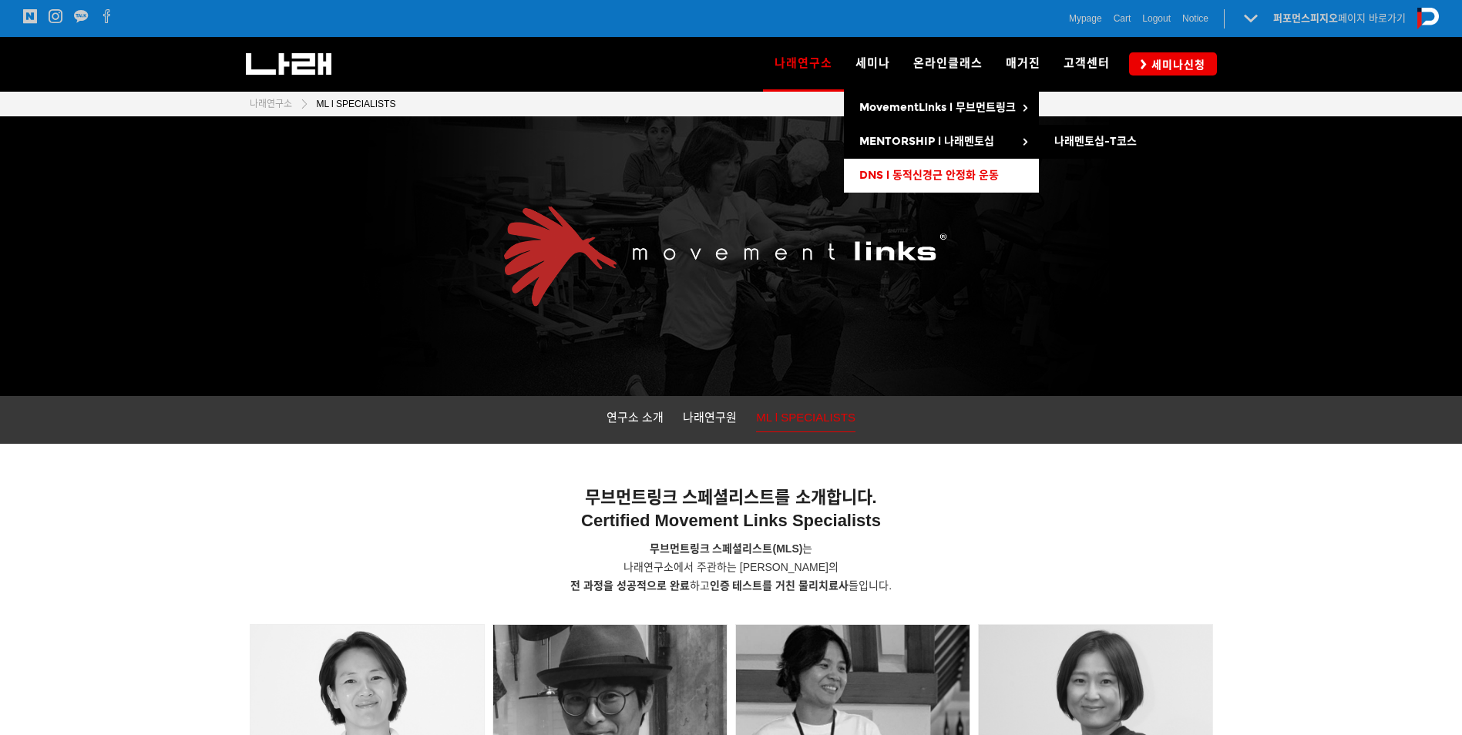
click at [889, 170] on span "DNS l 동적신경근 안정화 운동" at bounding box center [928, 175] width 139 height 13
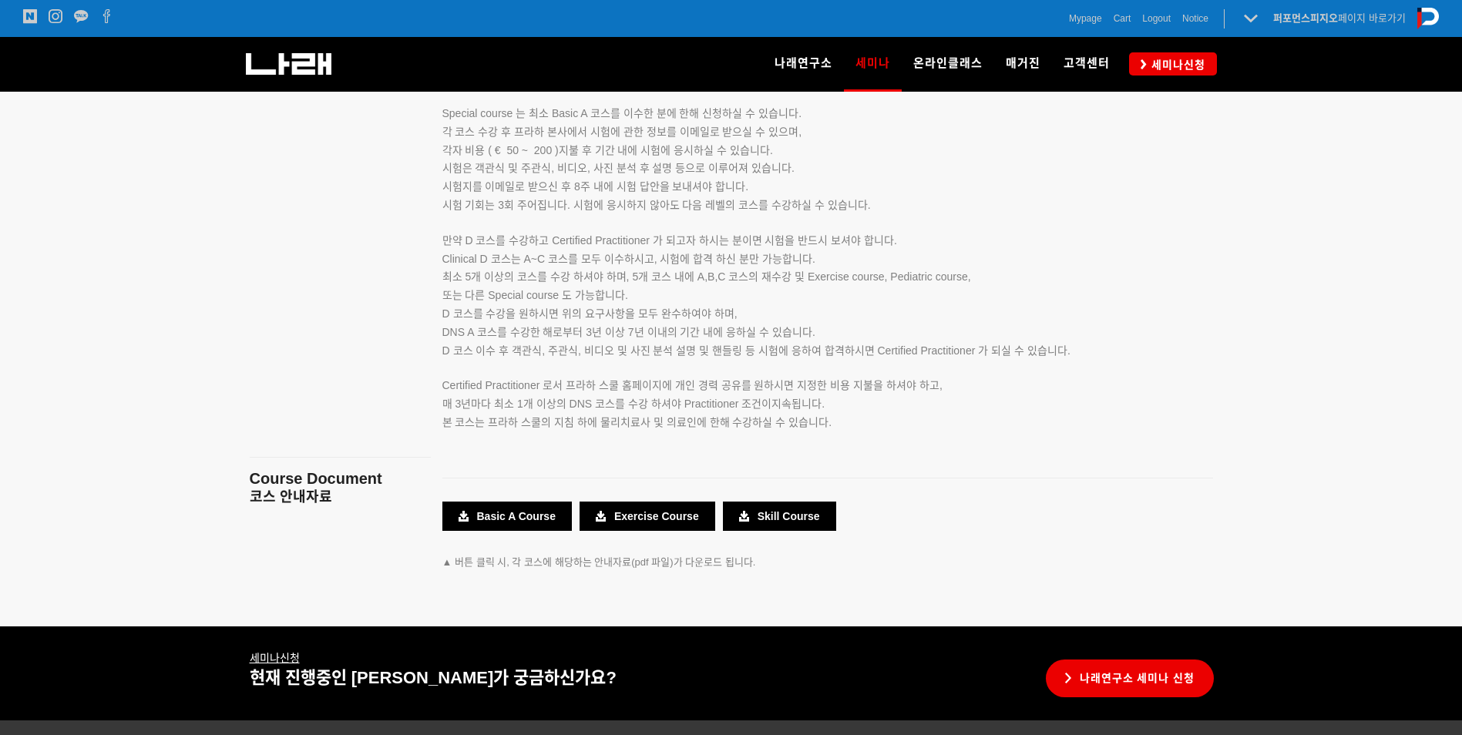
scroll to position [2749, 0]
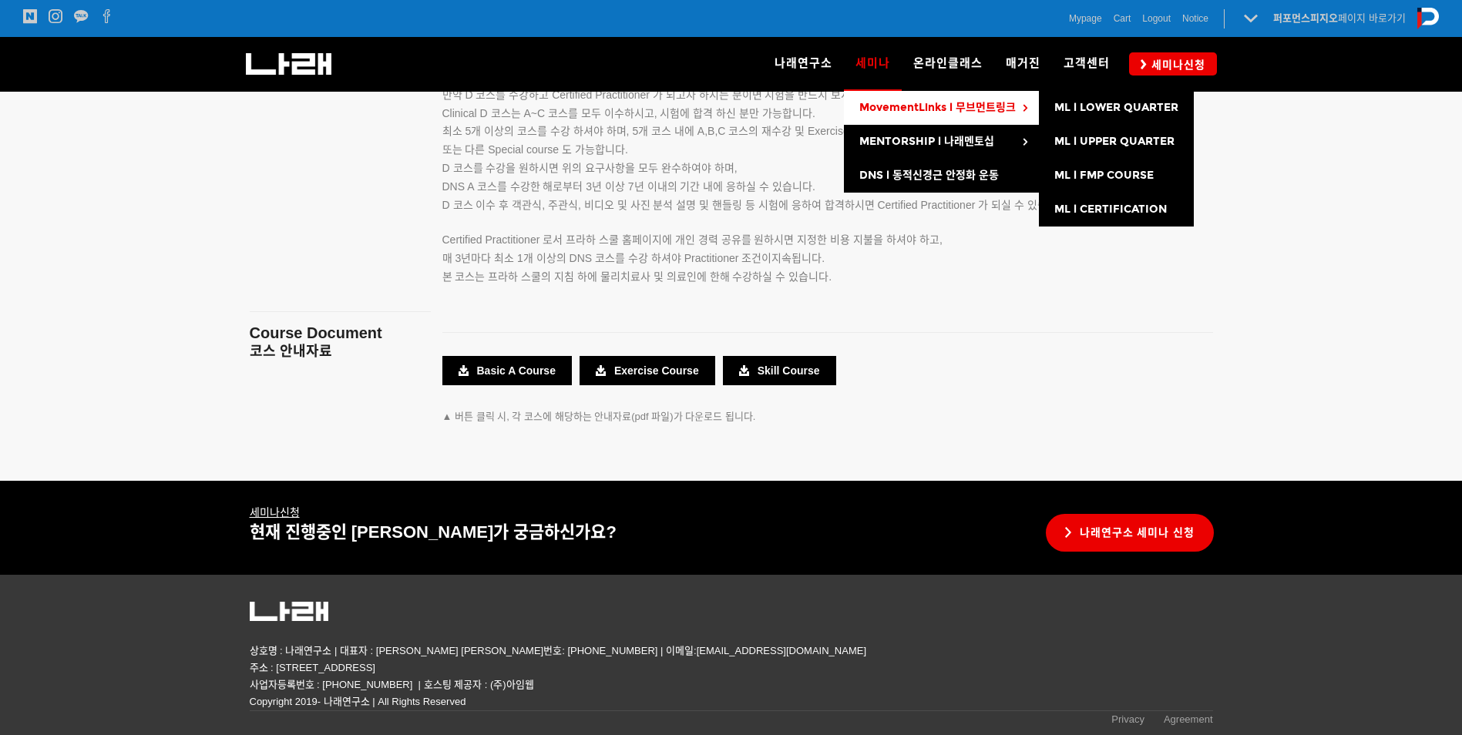
click at [908, 115] on link "MovementLinks l 무브먼트링크" at bounding box center [941, 108] width 195 height 34
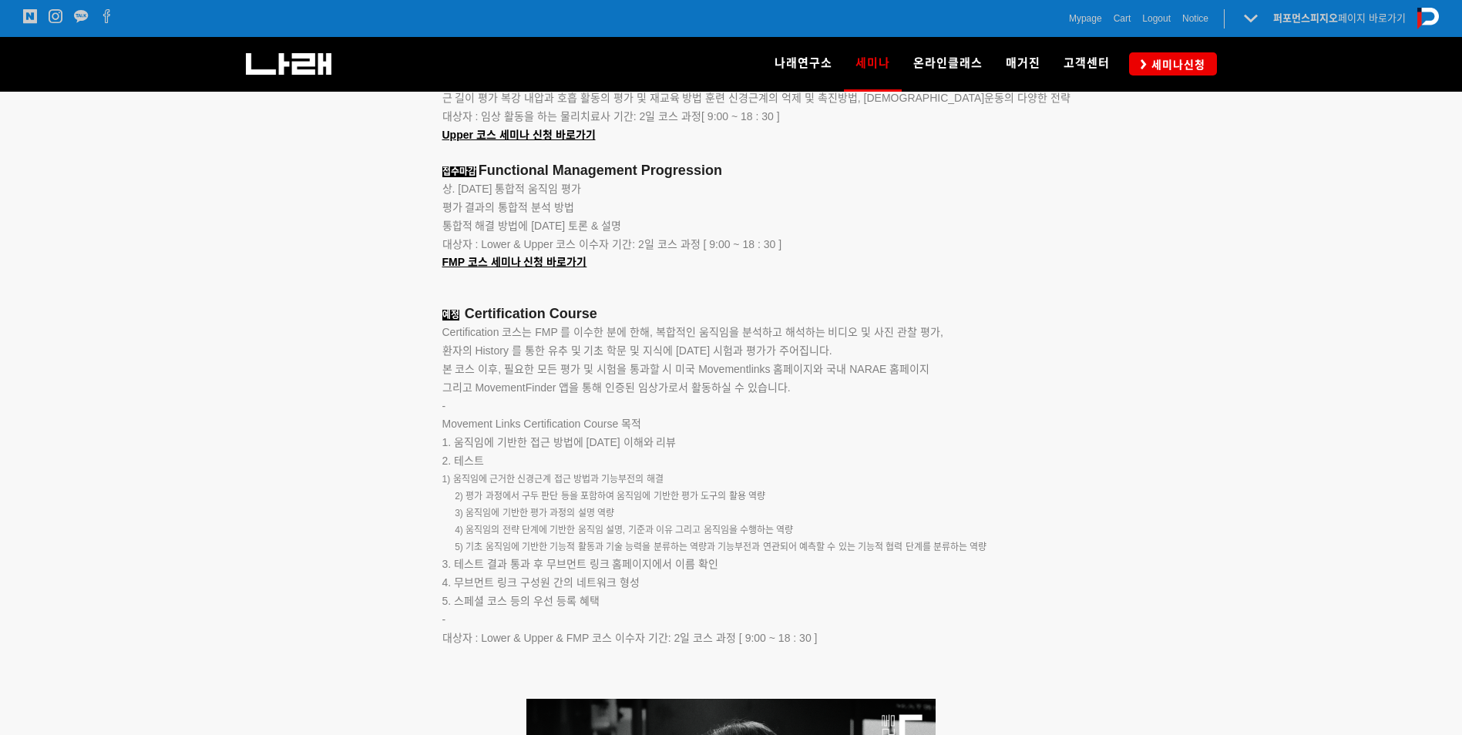
scroll to position [1849, 0]
